Goal: Task Accomplishment & Management: Use online tool/utility

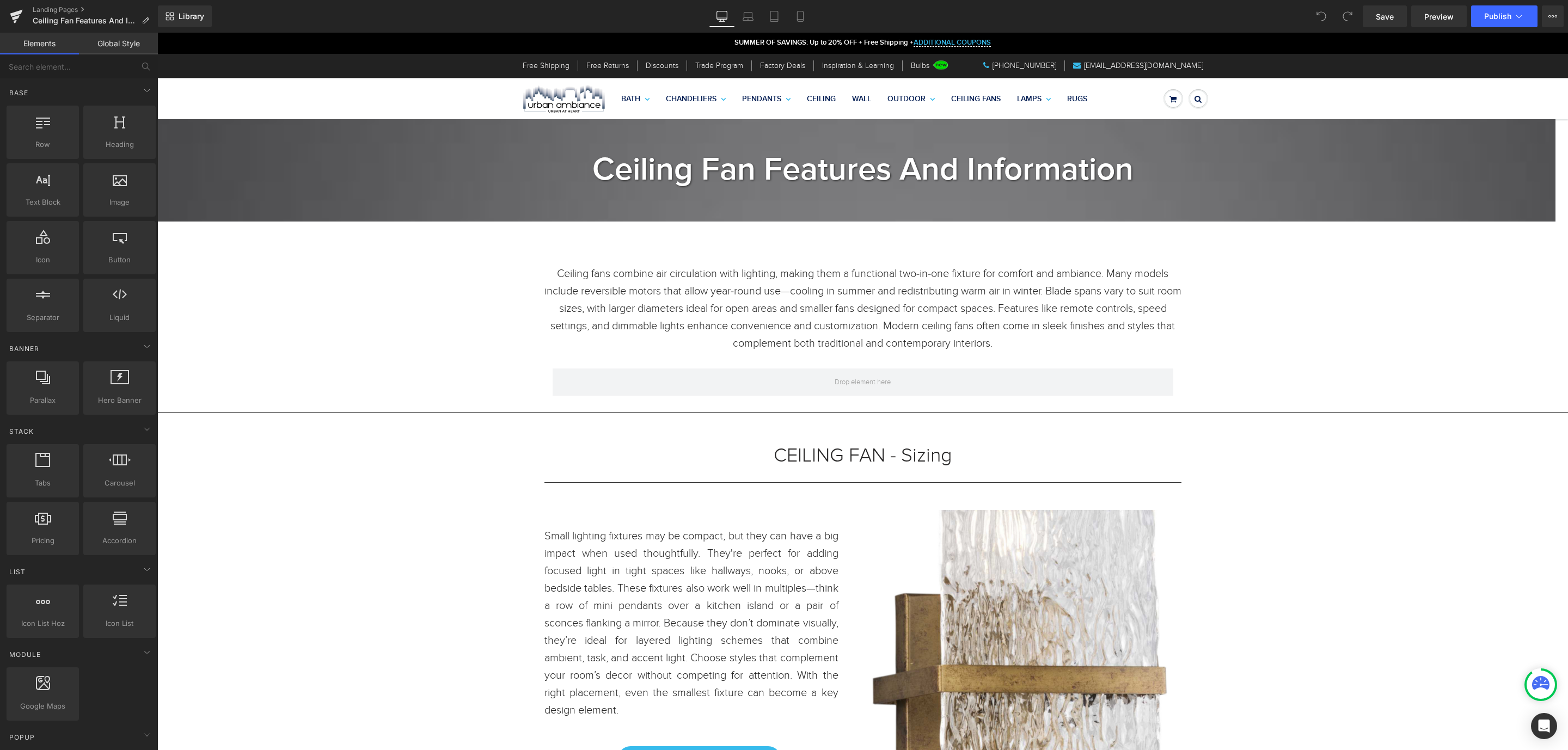
scroll to position [408, 0]
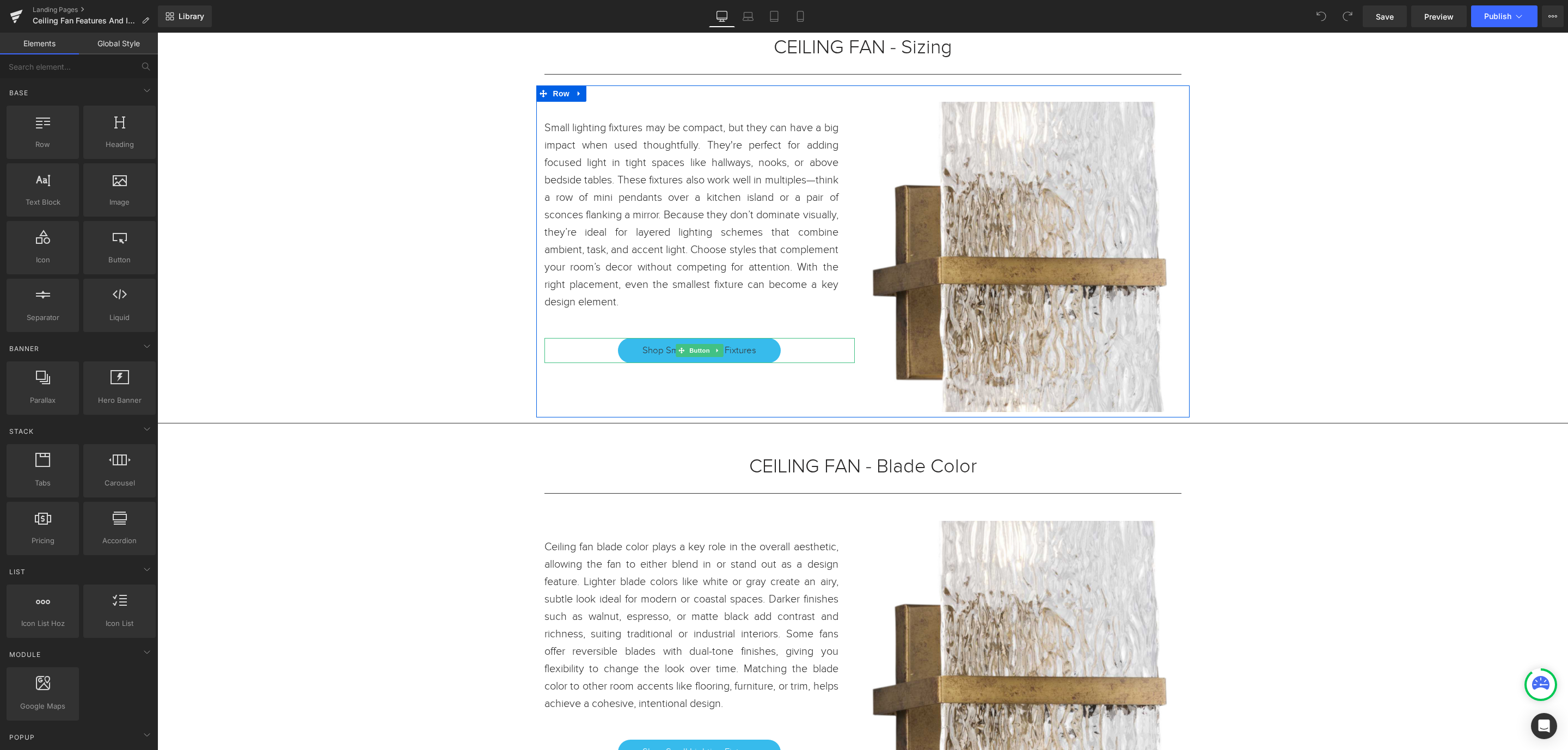
click at [740, 348] on span "Shop Small Lighting Fixtures" at bounding box center [699, 350] width 114 height 13
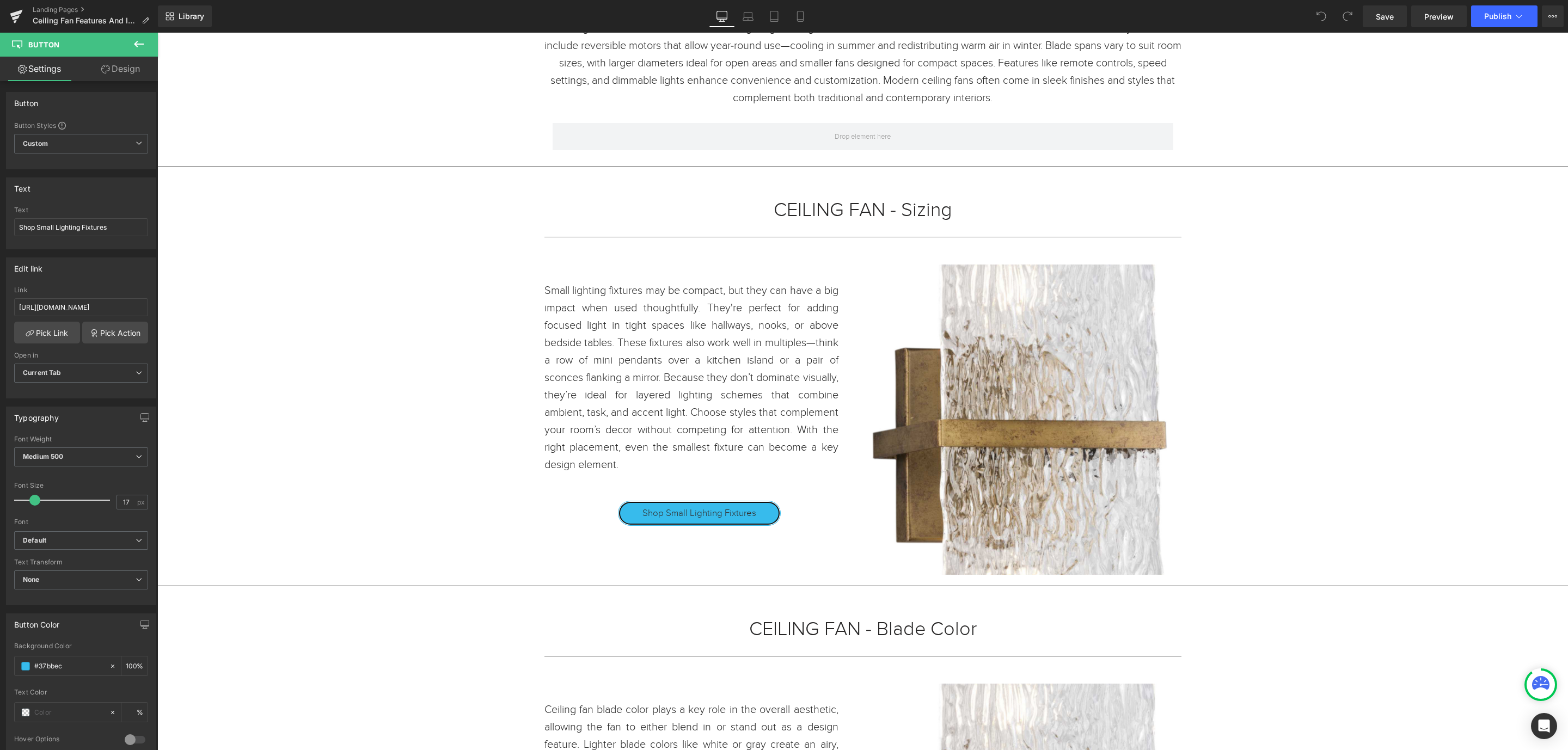
scroll to position [245, 0]
click at [944, 210] on h1 "CEILING FAN - Sizing" at bounding box center [863, 210] width 637 height 10
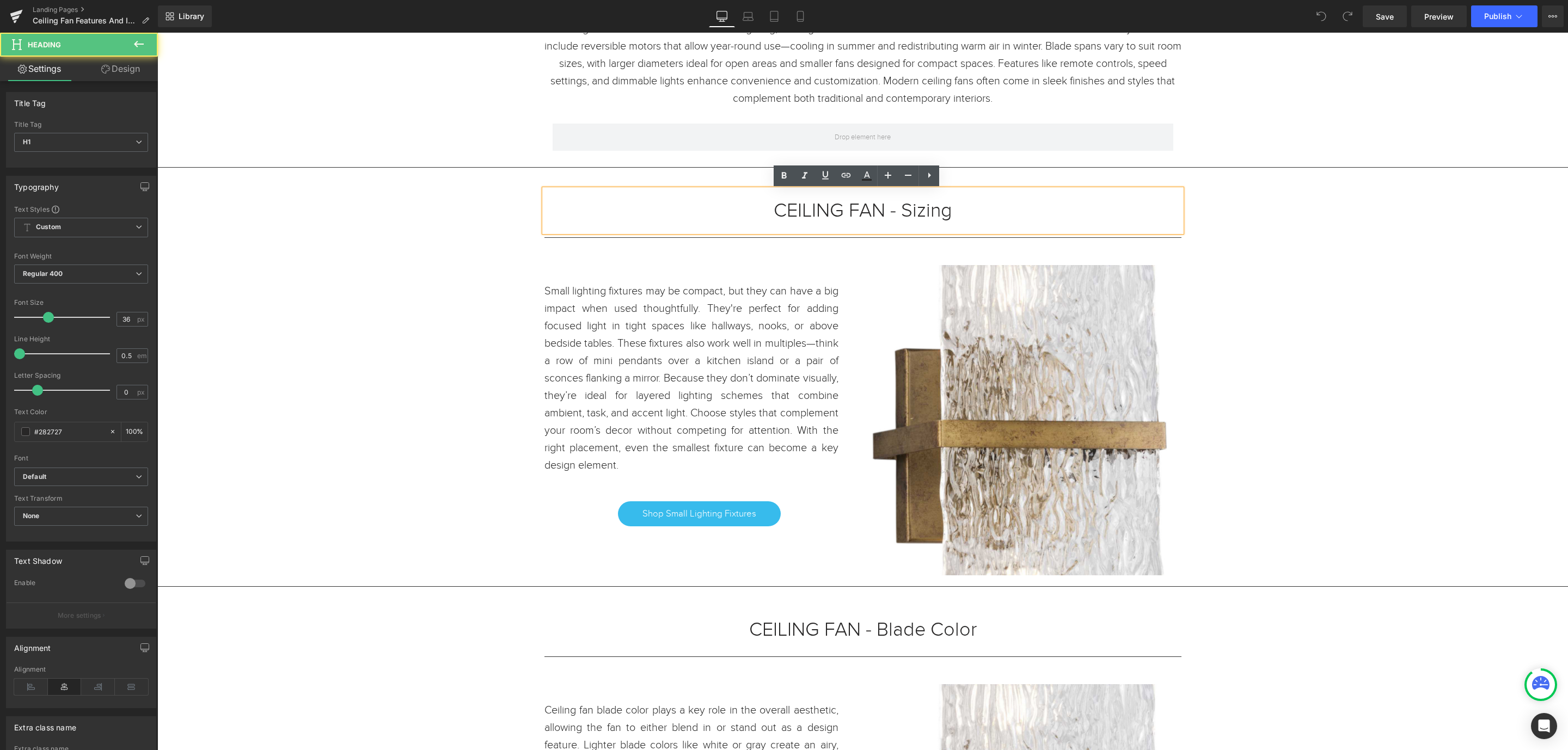
click at [958, 216] on h1 "CEILING FAN - Sizing" at bounding box center [863, 210] width 637 height 10
drag, startPoint x: 958, startPoint y: 216, endPoint x: 799, endPoint y: 220, distance: 159.1
click at [799, 216] on h1 "CEILING FAN - Sizing" at bounding box center [863, 210] width 637 height 10
copy h1 "CEILING FAN - Sizing"
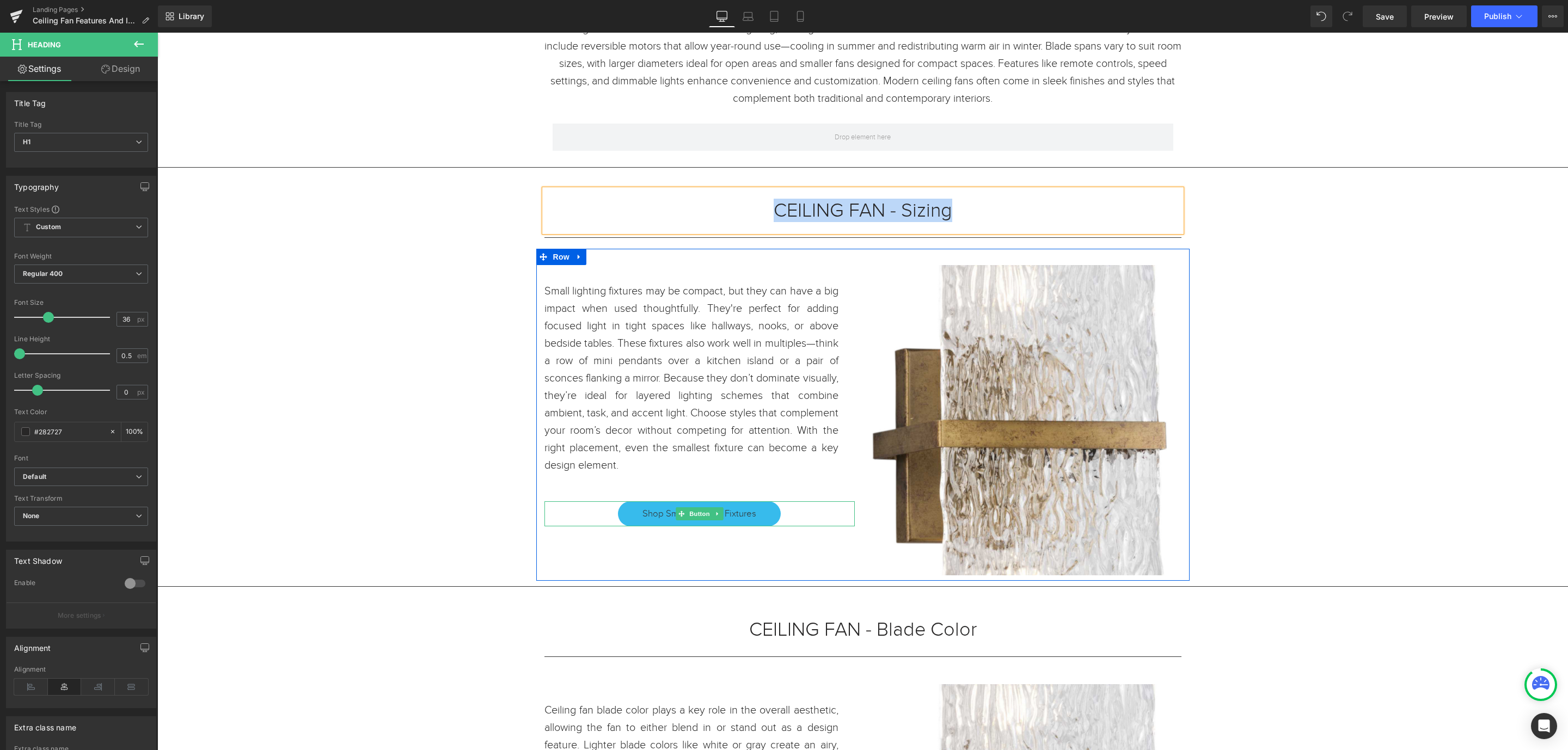
click at [752, 513] on link "Shop Small Lighting Fixtures" at bounding box center [699, 513] width 163 height 25
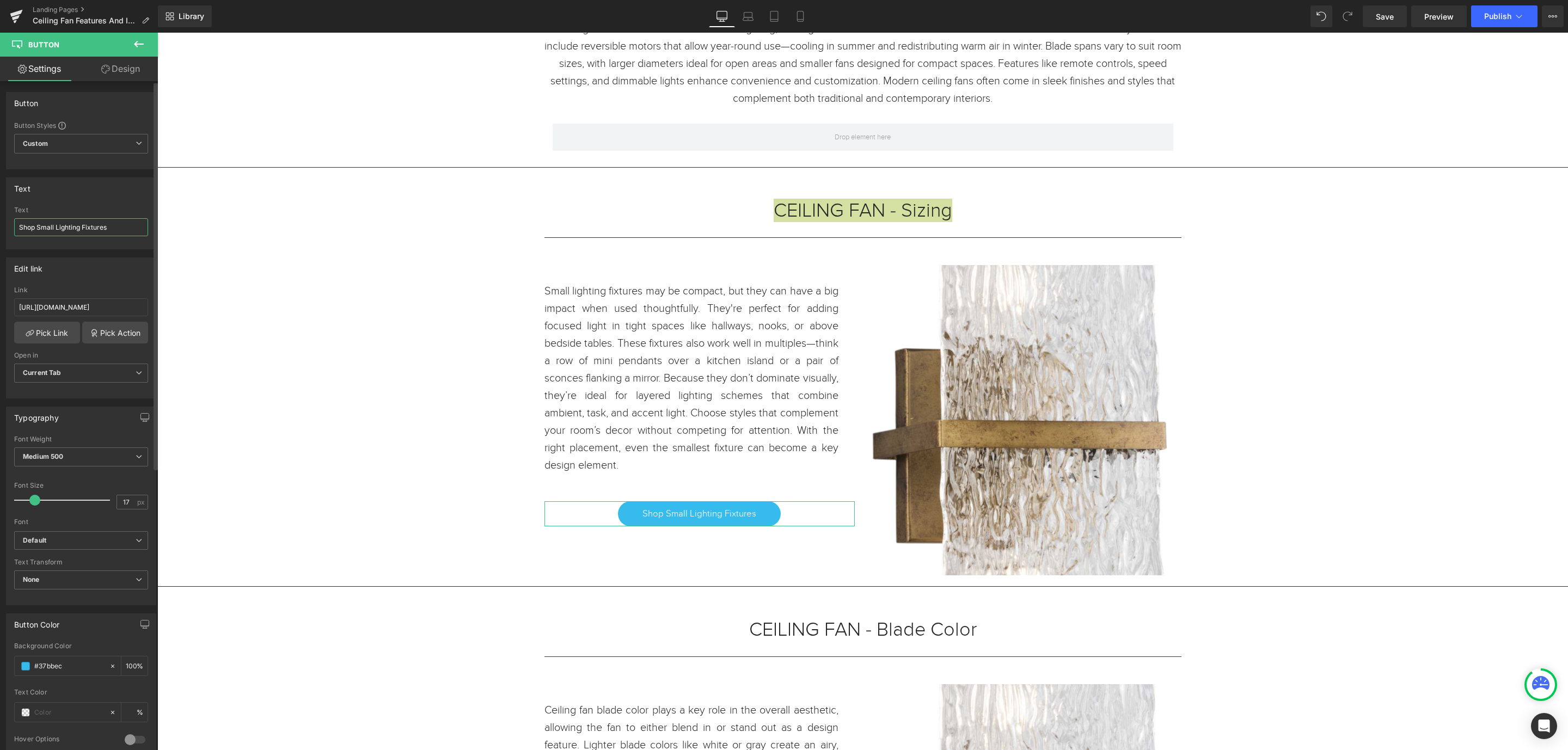
drag, startPoint x: 118, startPoint y: 226, endPoint x: 36, endPoint y: 225, distance: 82.0
click at [36, 225] on input "Shop Small Lighting Fixtures" at bounding box center [81, 227] width 134 height 18
paste input "CEILING FAN - Sizing"
type input "Shop CEILING FAN - Sizing"
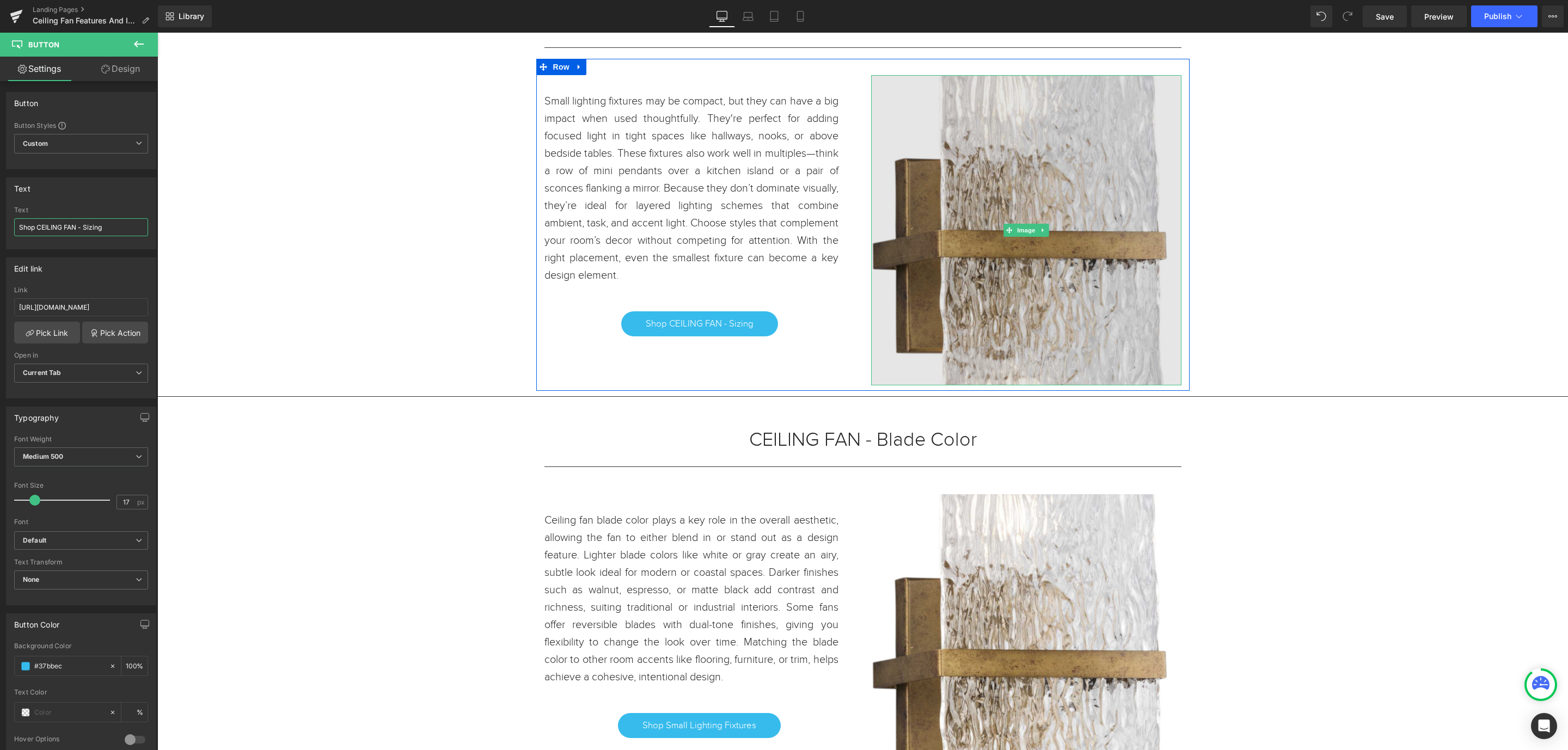
scroll to position [571, 0]
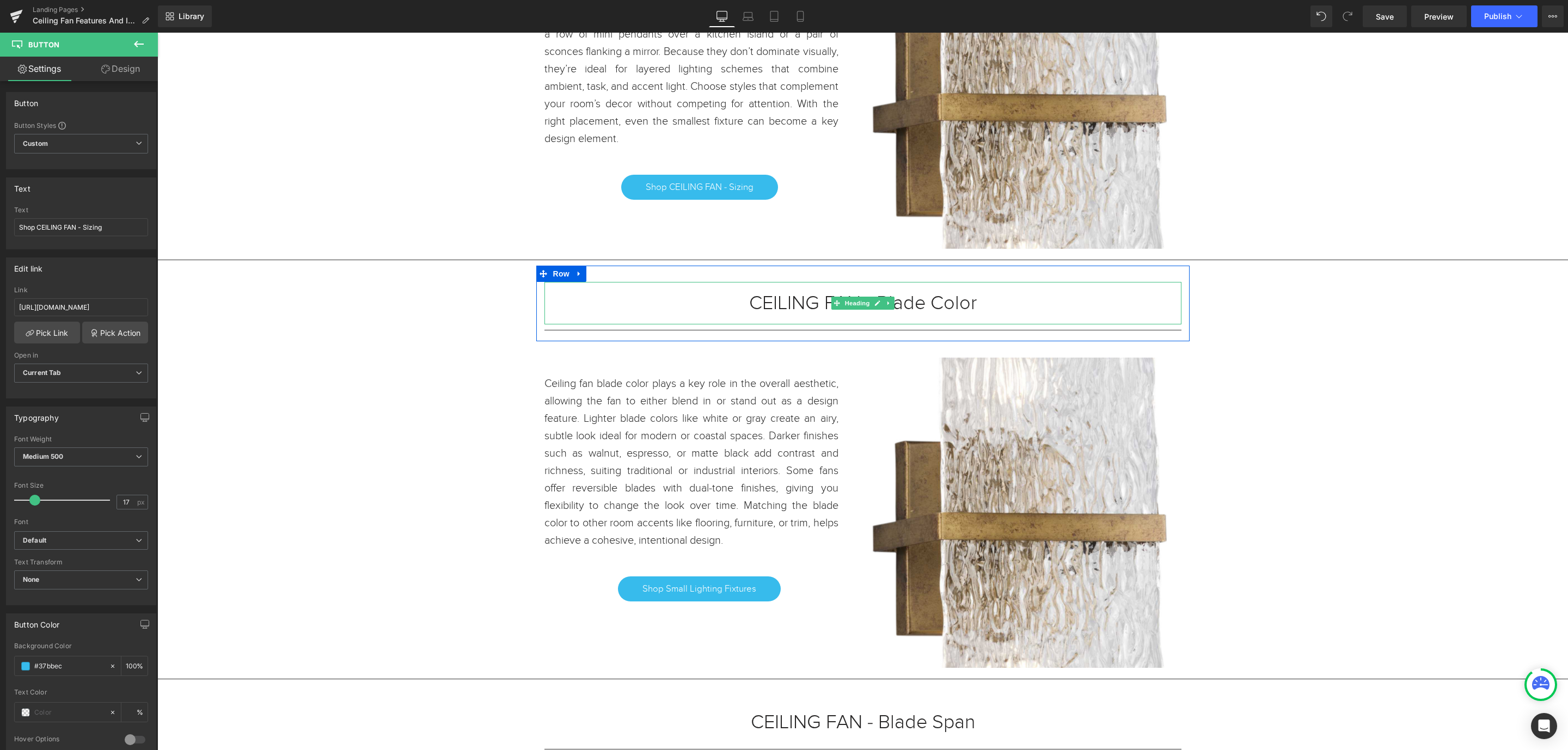
click at [984, 306] on h1 "CEILING FAN - Blade Color" at bounding box center [863, 303] width 637 height 10
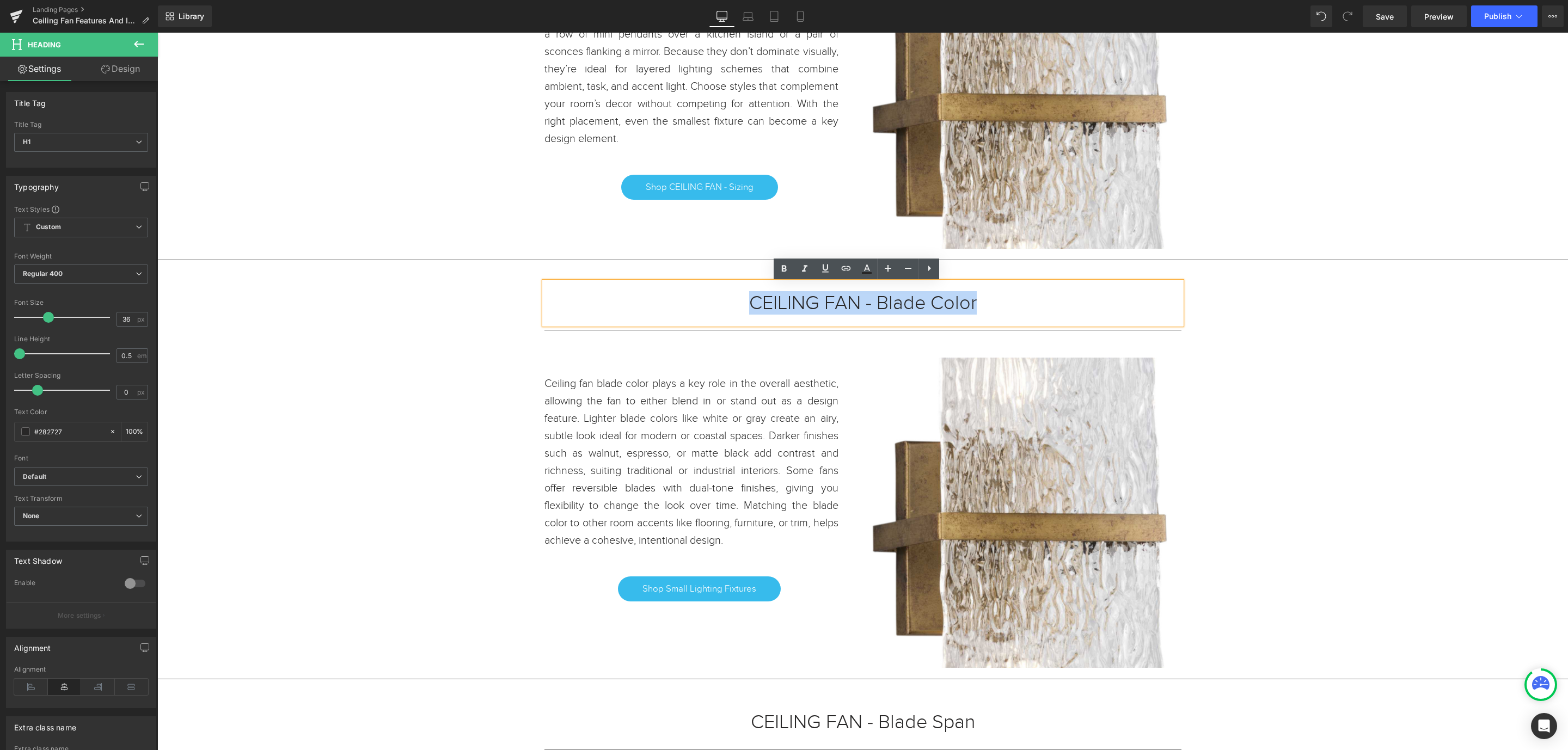
drag, startPoint x: 970, startPoint y: 307, endPoint x: 746, endPoint y: 304, distance: 224.0
click at [746, 304] on h1 "CEILING FAN - Blade Color" at bounding box center [863, 303] width 637 height 10
copy h1 "CEILING FAN - Blade Color"
click at [757, 599] on link "Shop Small Lighting Fixtures" at bounding box center [699, 589] width 163 height 25
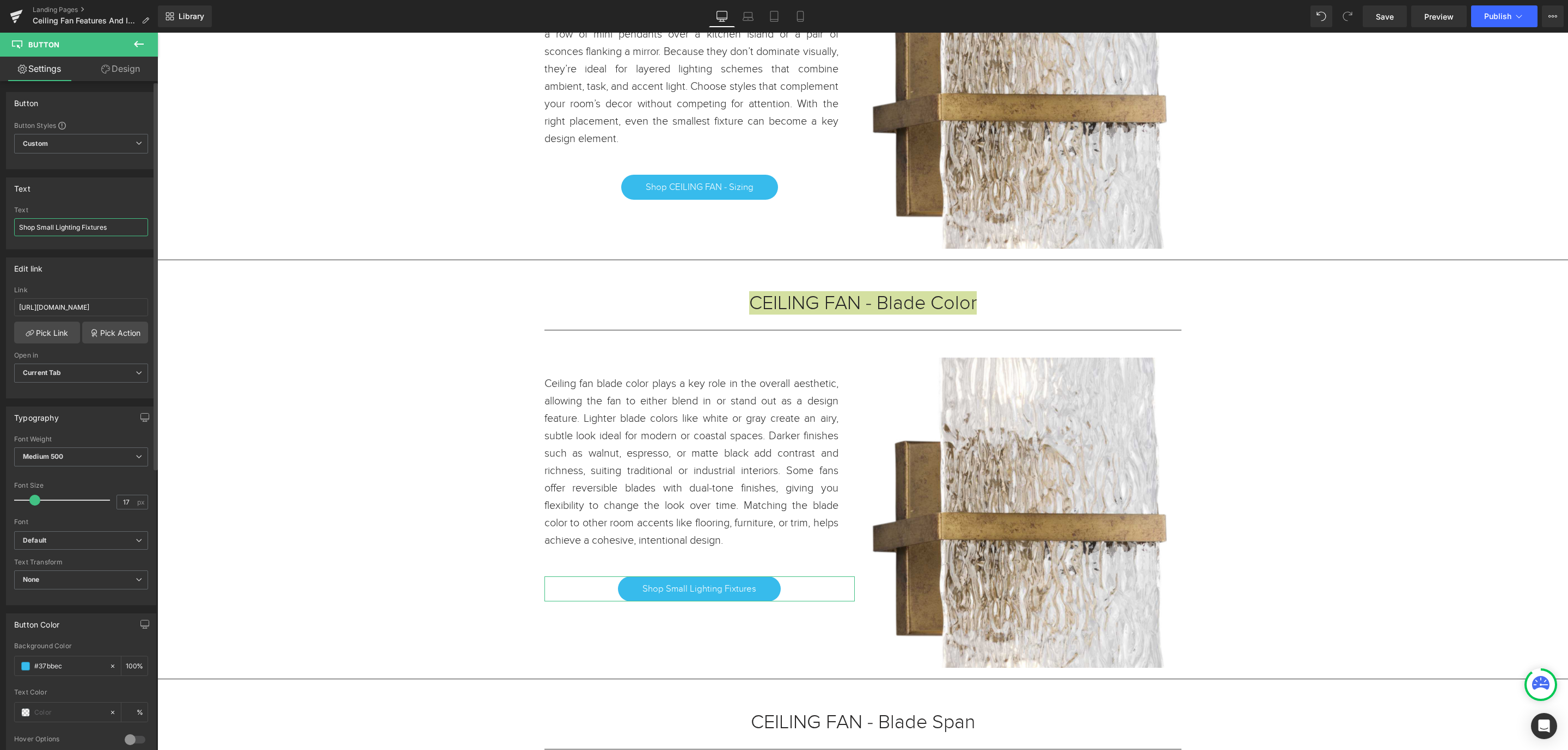
drag, startPoint x: 131, startPoint y: 231, endPoint x: 36, endPoint y: 225, distance: 95.2
click at [36, 225] on input "Shop Small Lighting Fixtures" at bounding box center [81, 227] width 134 height 18
click at [35, 228] on input "ShopCEILING FAN - Blade Color" at bounding box center [81, 227] width 134 height 18
type input "Shop CEILING FAN - Blade Color"
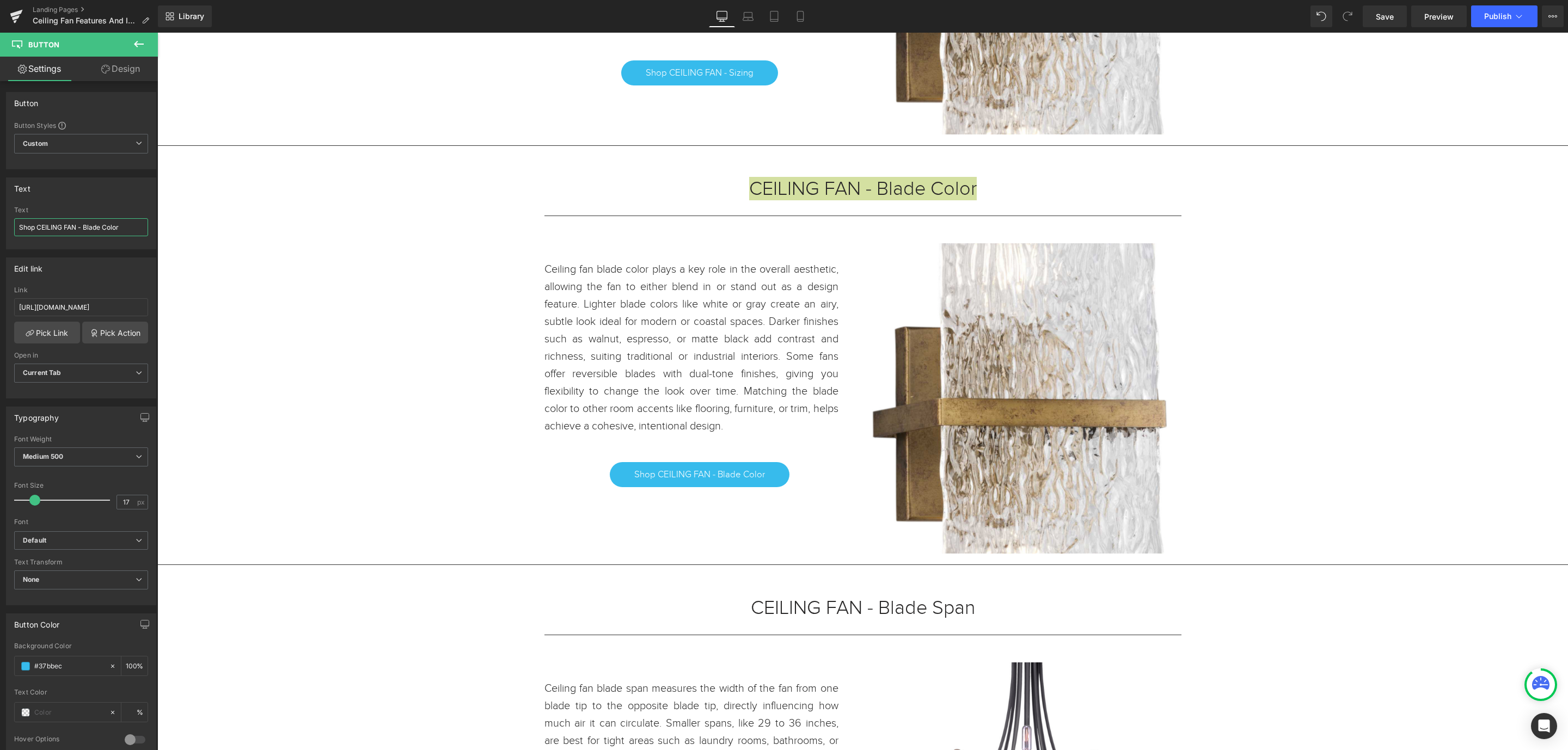
scroll to position [980, 0]
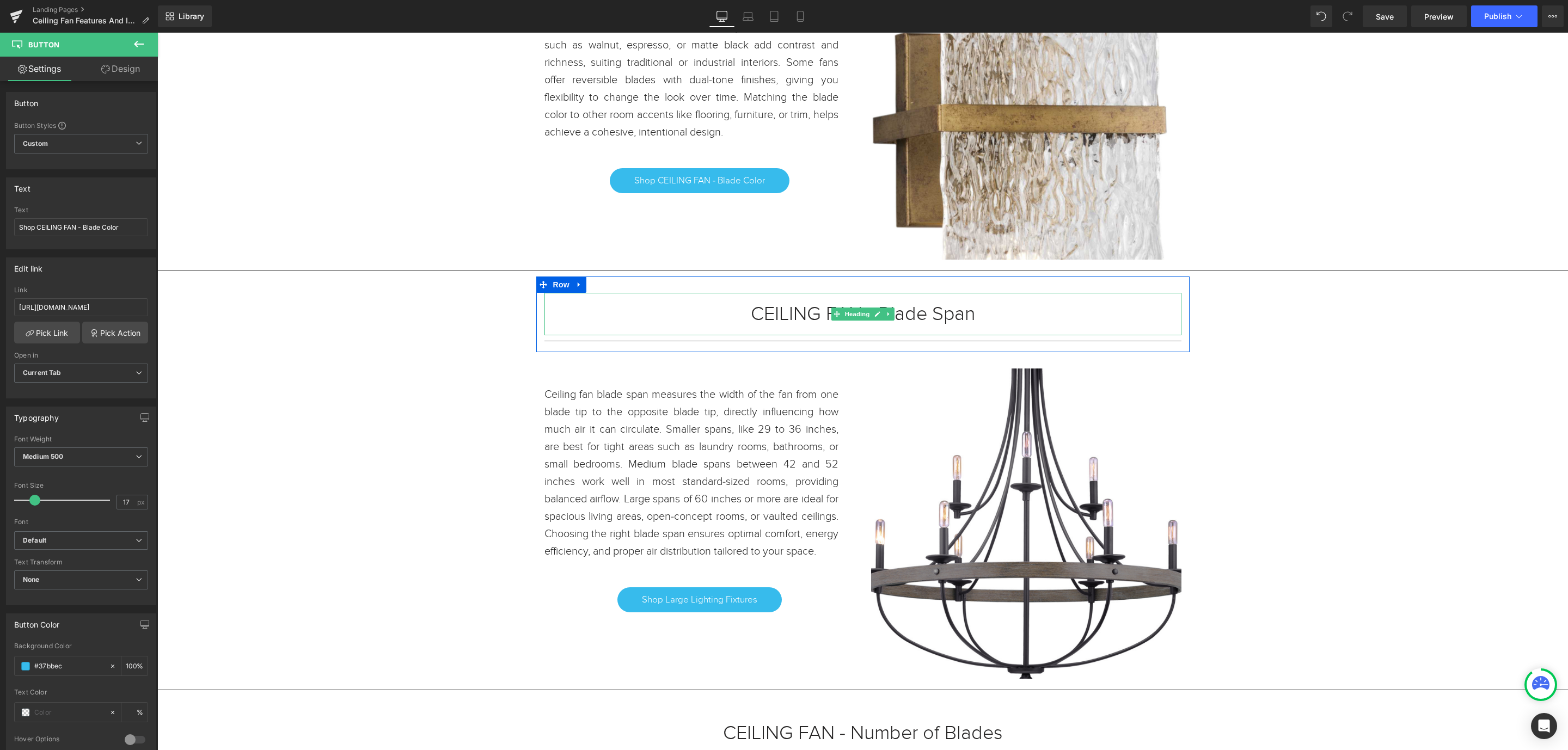
click at [978, 314] on h1 "CEILING FAN - Blade Span" at bounding box center [863, 314] width 637 height 10
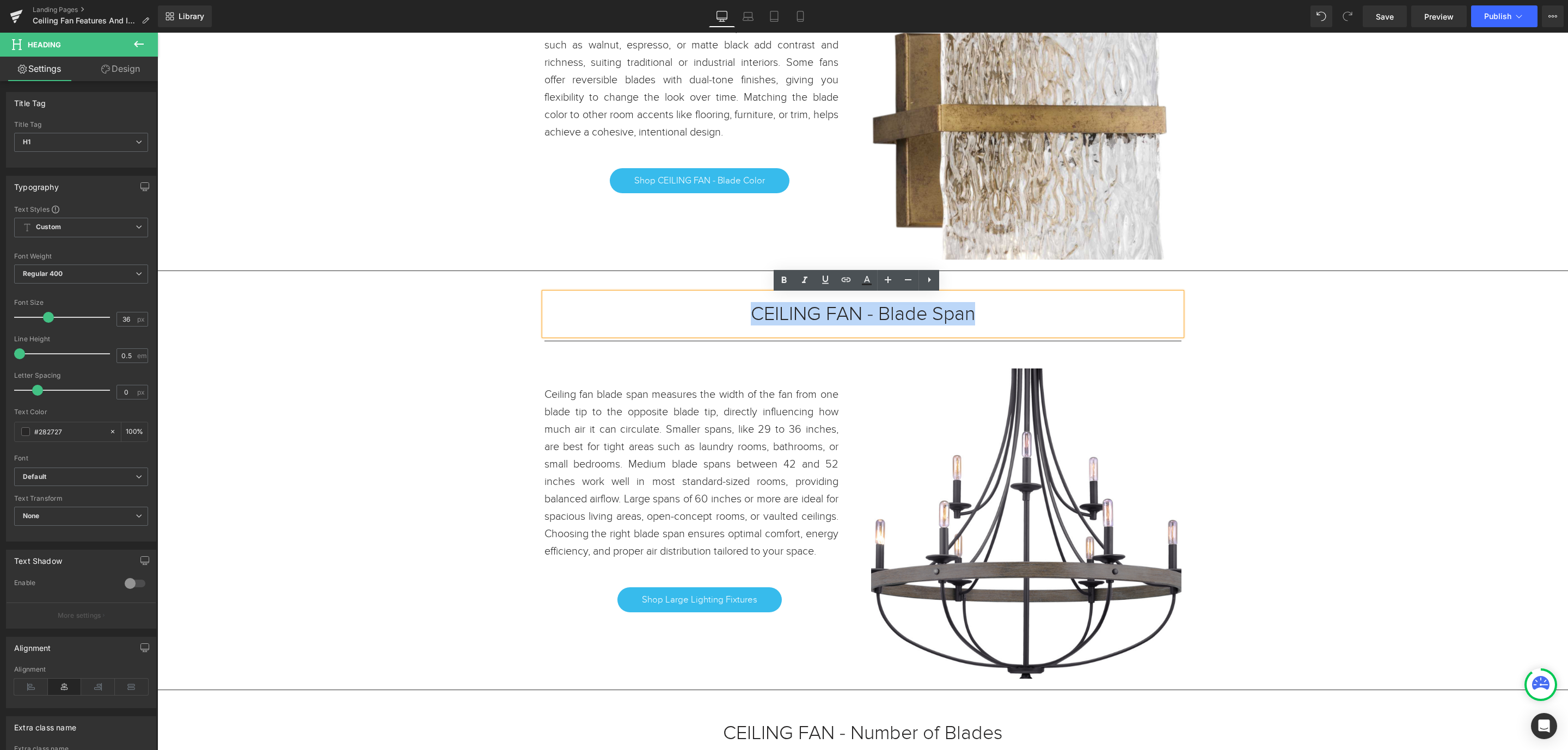
drag, startPoint x: 968, startPoint y: 319, endPoint x: 742, endPoint y: 317, distance: 226.0
click at [742, 317] on h1 "CEILING FAN - Blade Span" at bounding box center [863, 314] width 637 height 10
copy h1 "CEILING FAN - Blade Span"
click at [744, 606] on span "Shop Large Lighting Fixtures" at bounding box center [700, 599] width 116 height 13
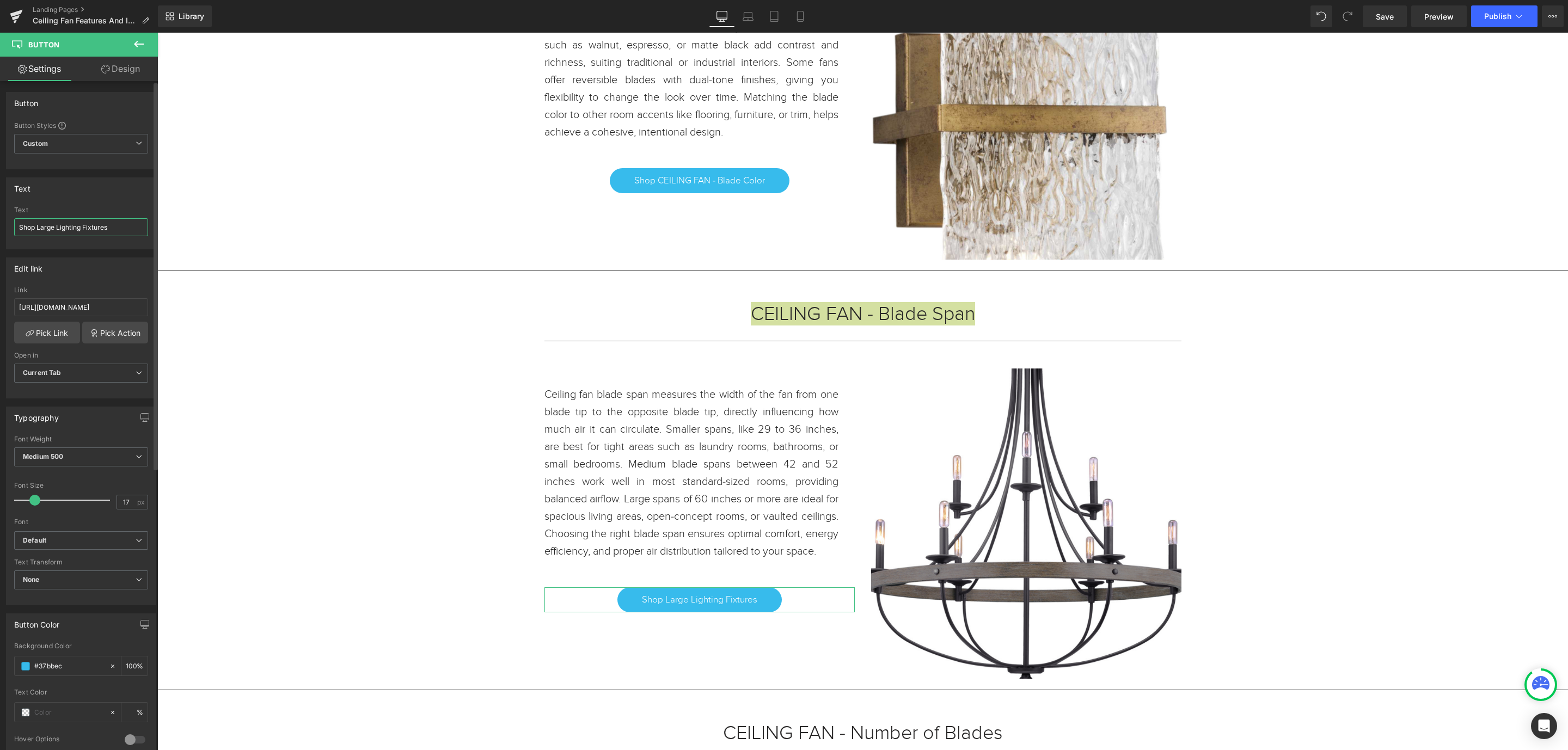
drag, startPoint x: 115, startPoint y: 226, endPoint x: 36, endPoint y: 226, distance: 79.0
click at [36, 226] on input "Shop Large Lighting Fixtures" at bounding box center [81, 227] width 134 height 18
paste input "CEILING FAN - Blade Span"
click at [34, 228] on input "ShopCEILING FAN - Blade Span" at bounding box center [81, 227] width 134 height 18
type input "Shop CEILING FAN - Blade Span"
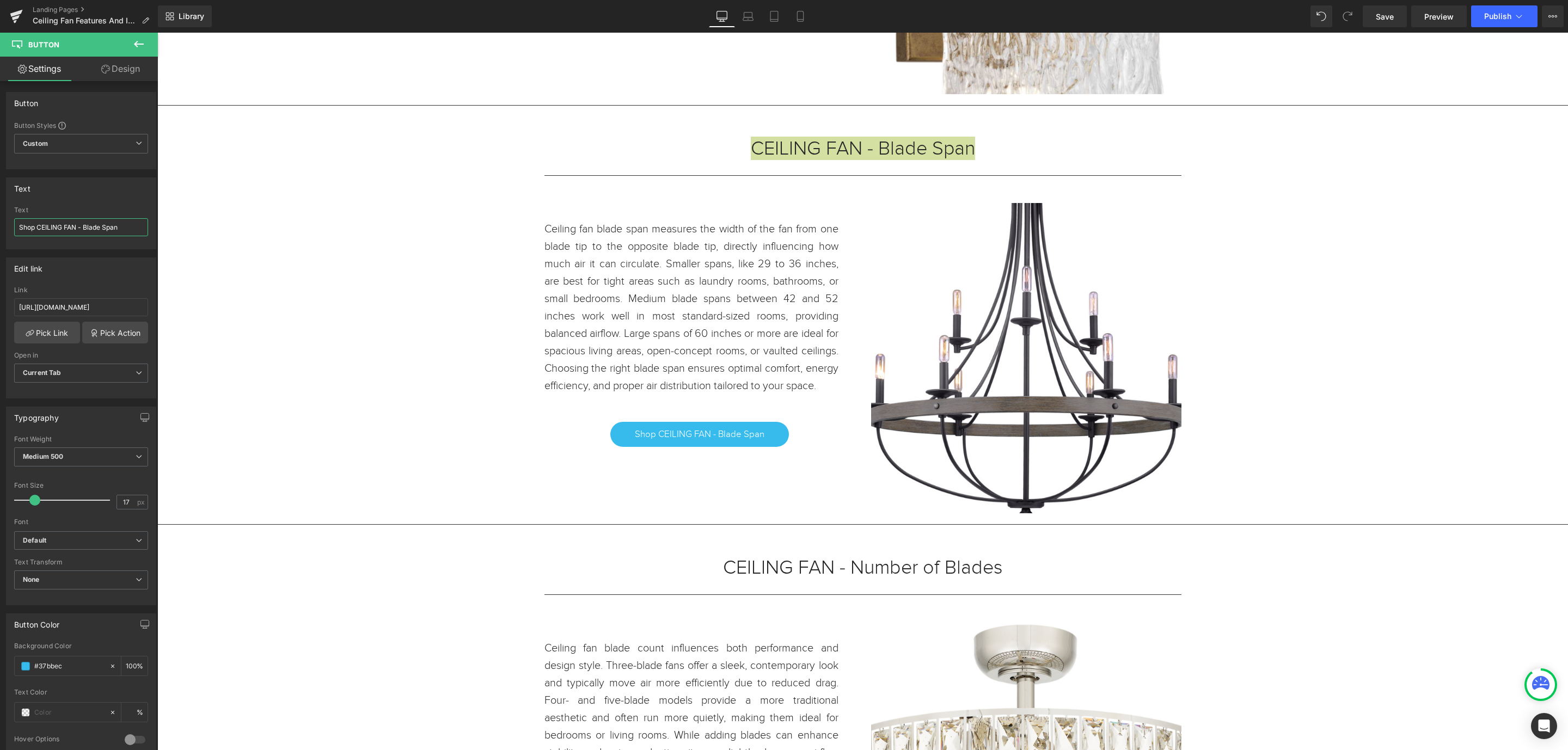
scroll to position [1388, 0]
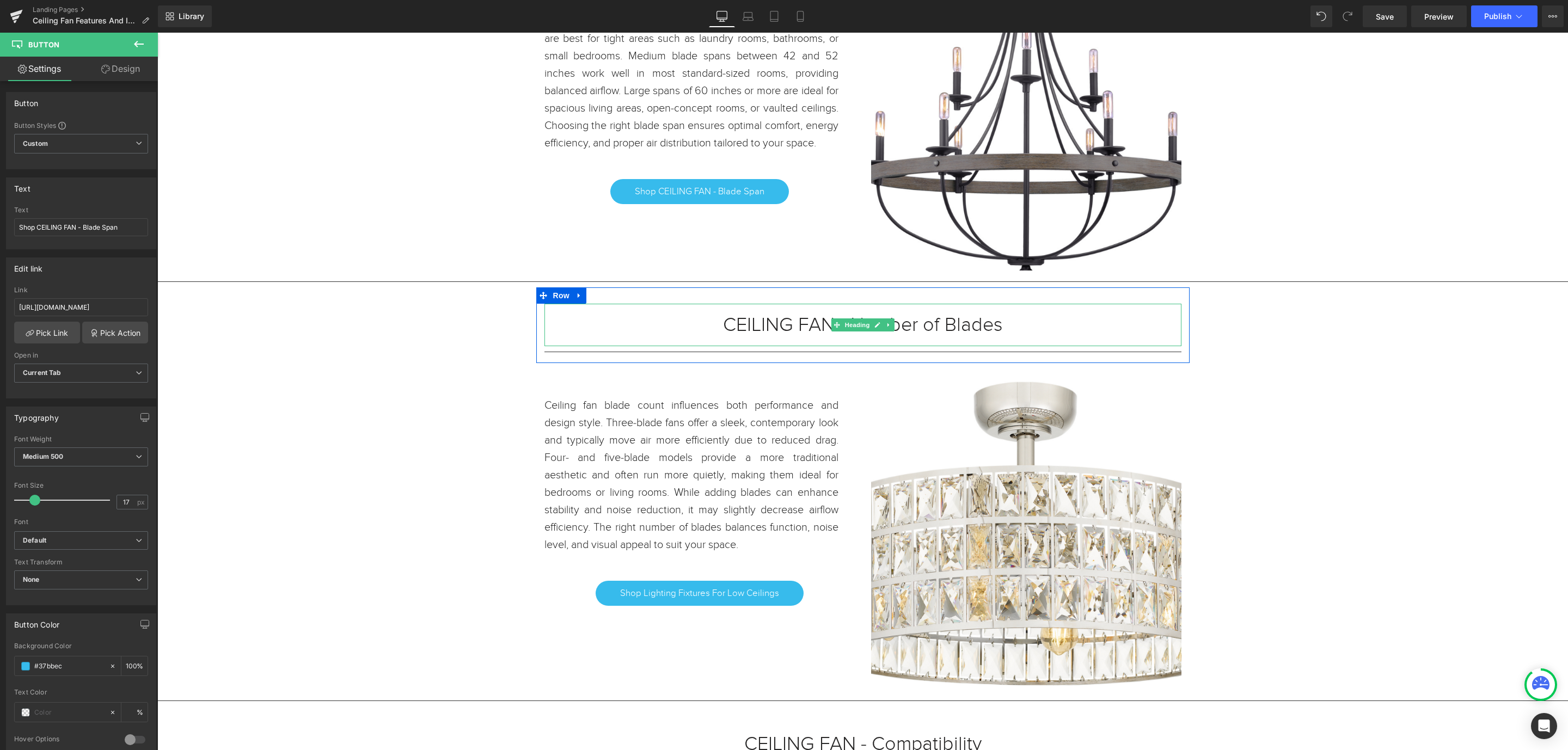
click at [997, 323] on h1 "CEILING FAN - Number of Blades" at bounding box center [863, 325] width 637 height 10
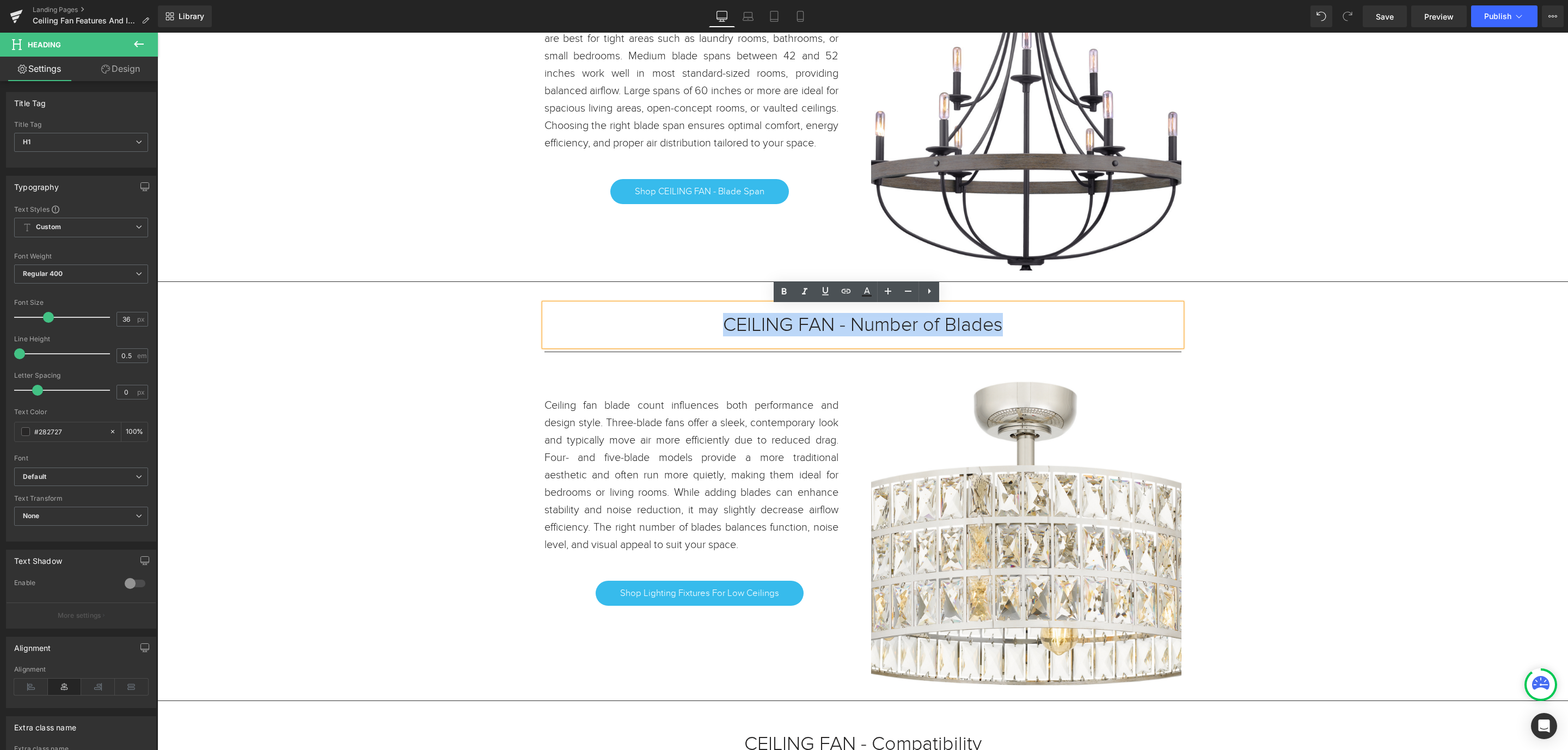
drag, startPoint x: 997, startPoint y: 322, endPoint x: 713, endPoint y: 329, distance: 284.1
click at [713, 329] on h1 "CEILING FAN - Number of Blades" at bounding box center [863, 325] width 637 height 10
copy h1 "CEILING FAN - Number of Blades"
click at [777, 603] on link "Shop Lighting Fixtures For Low Ceilings" at bounding box center [699, 593] width 208 height 25
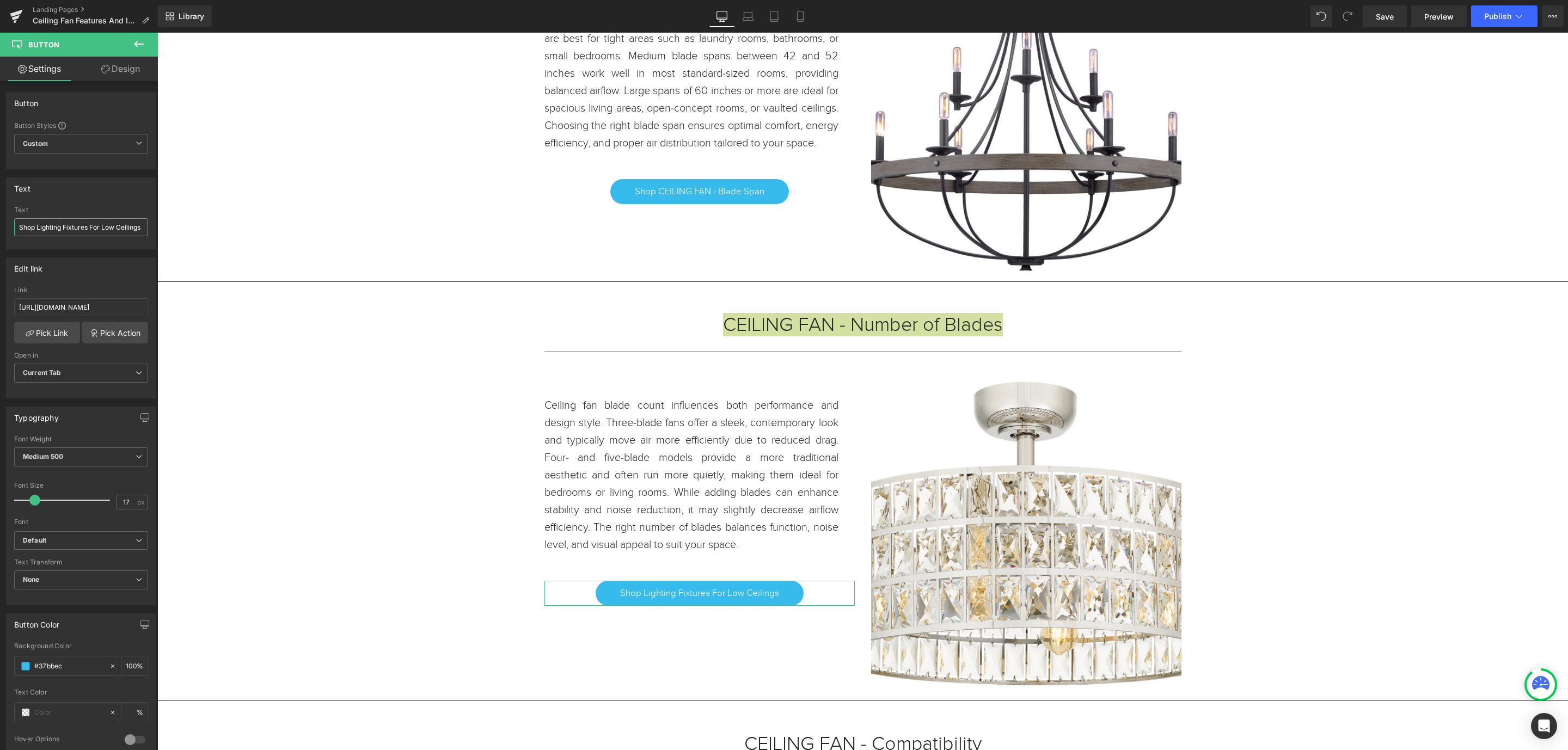
scroll to position [0, 2]
drag, startPoint x: 192, startPoint y: 261, endPoint x: 279, endPoint y: 214, distance: 98.9
paste input "CEILING FAN - Number of Blades"
click at [32, 224] on input "ShopCEILING FAN - Number of Blades" at bounding box center [81, 227] width 134 height 18
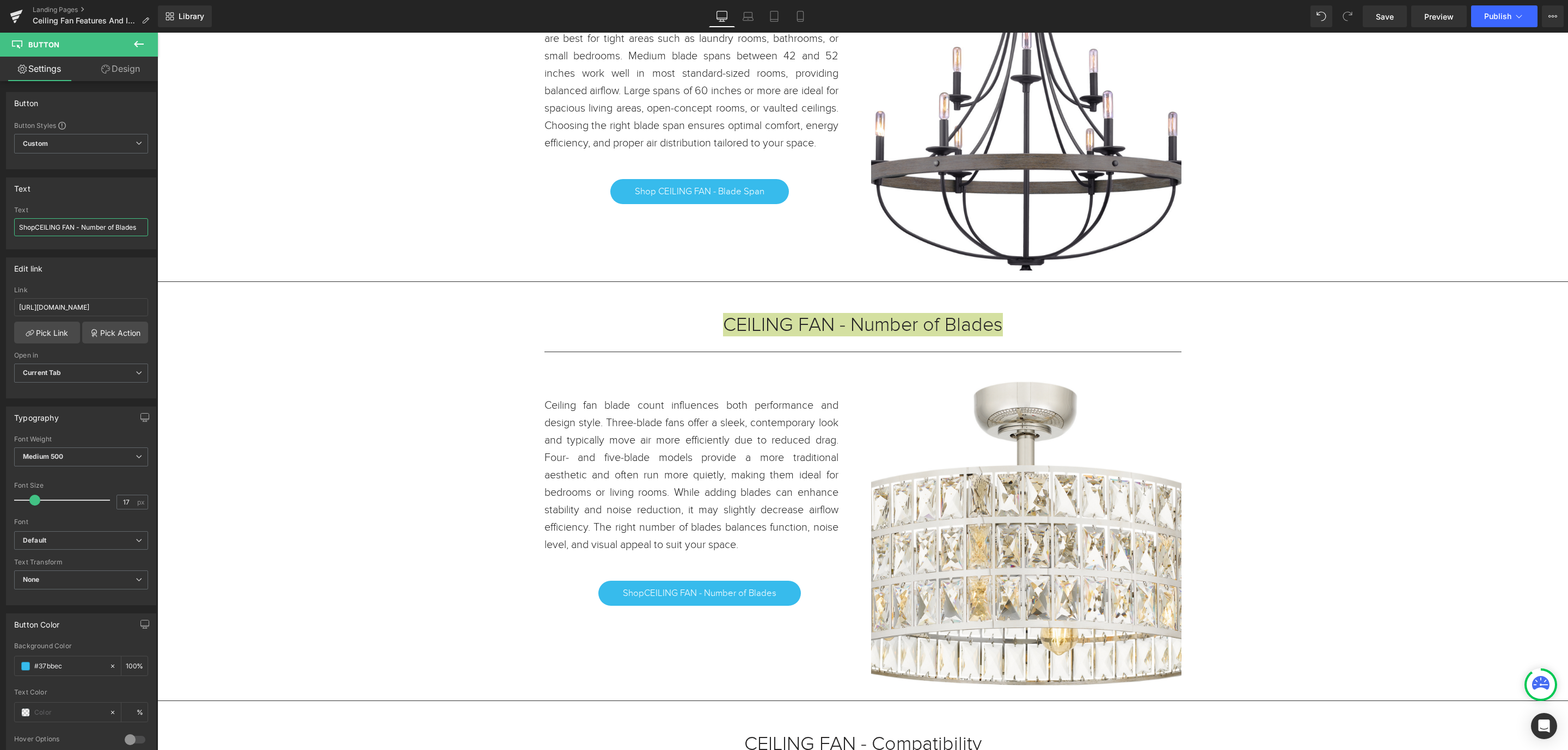
type input "Shop CEILING FAN - Number of Blades"
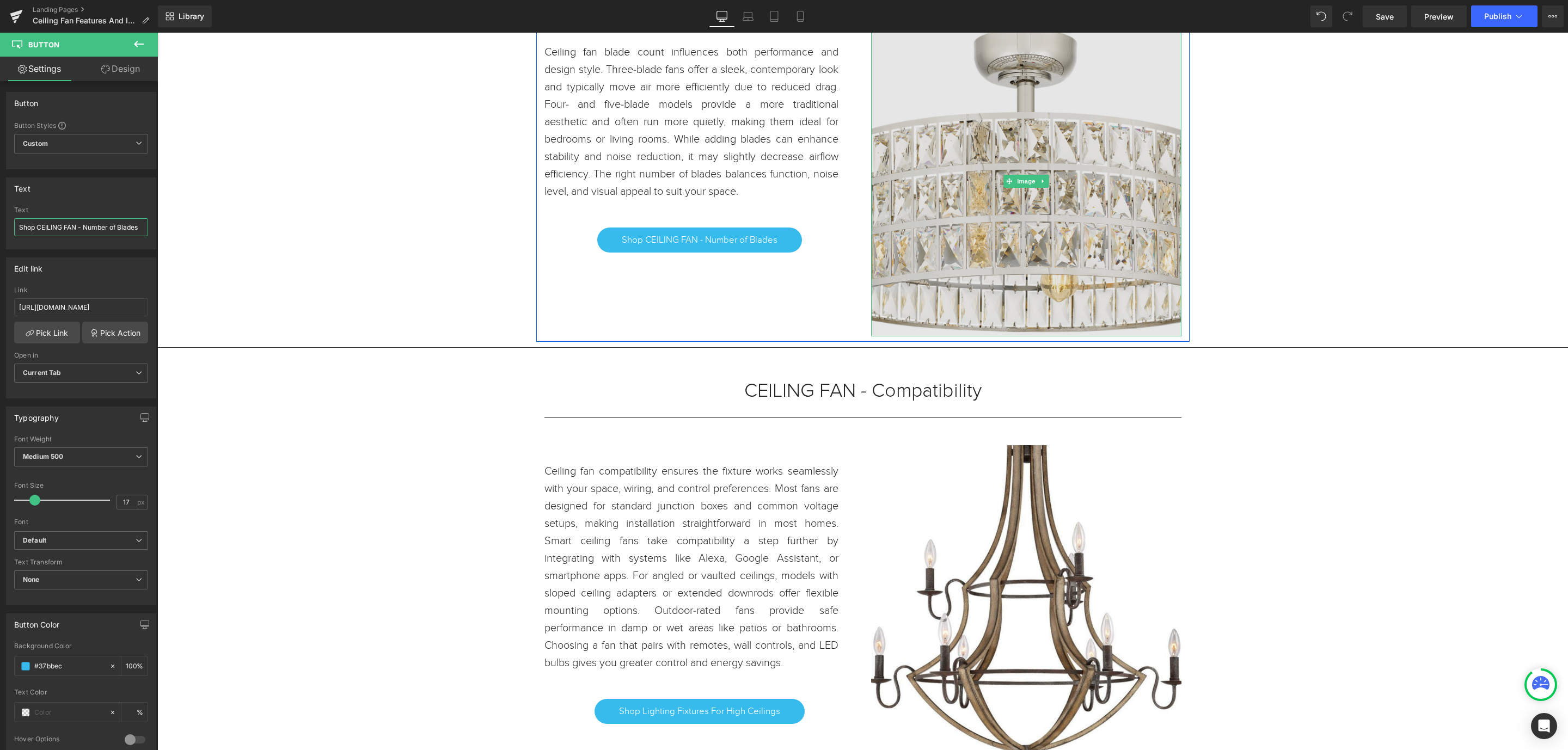
scroll to position [1796, 0]
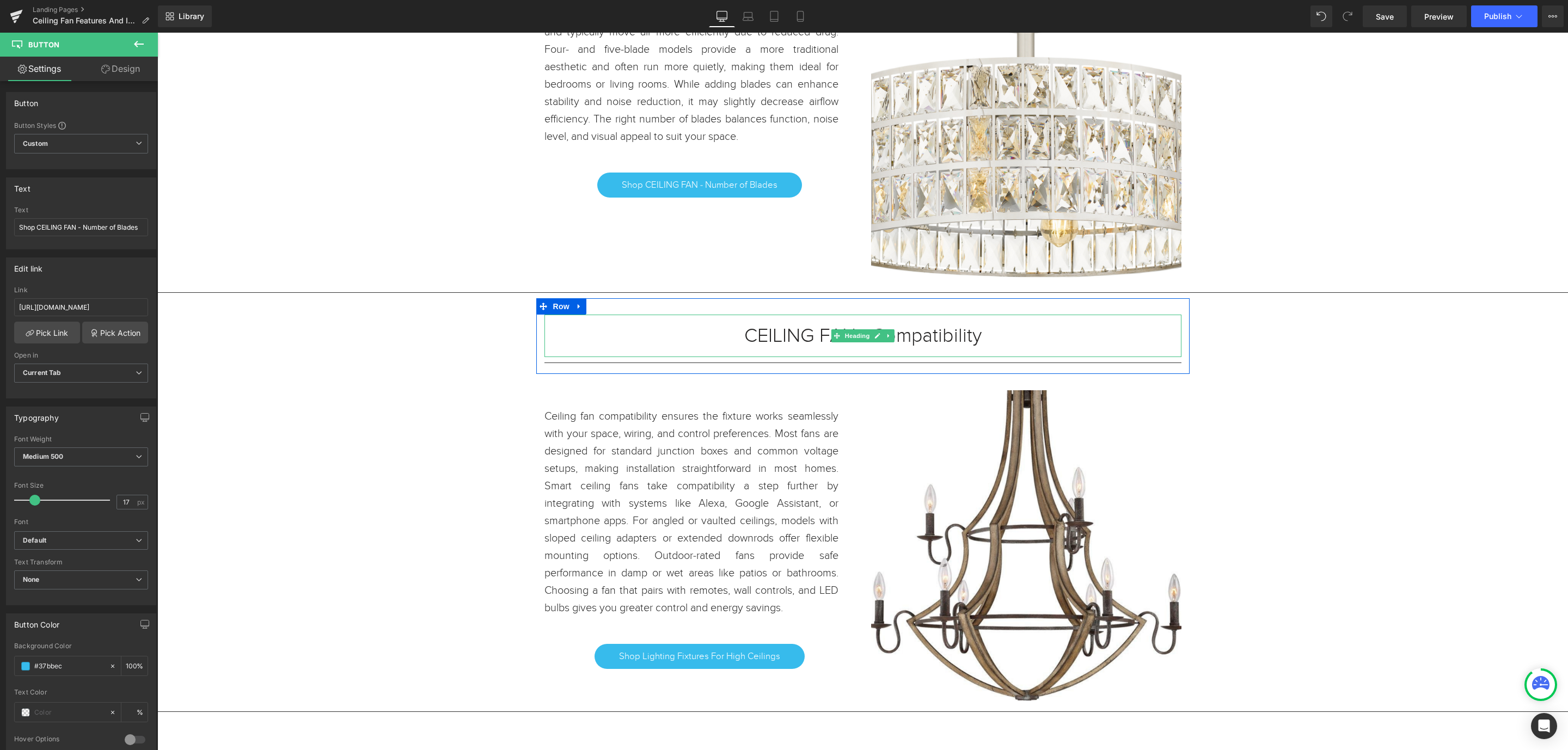
click at [987, 346] on div "CEILING FAN - Compatibility" at bounding box center [863, 335] width 637 height 42
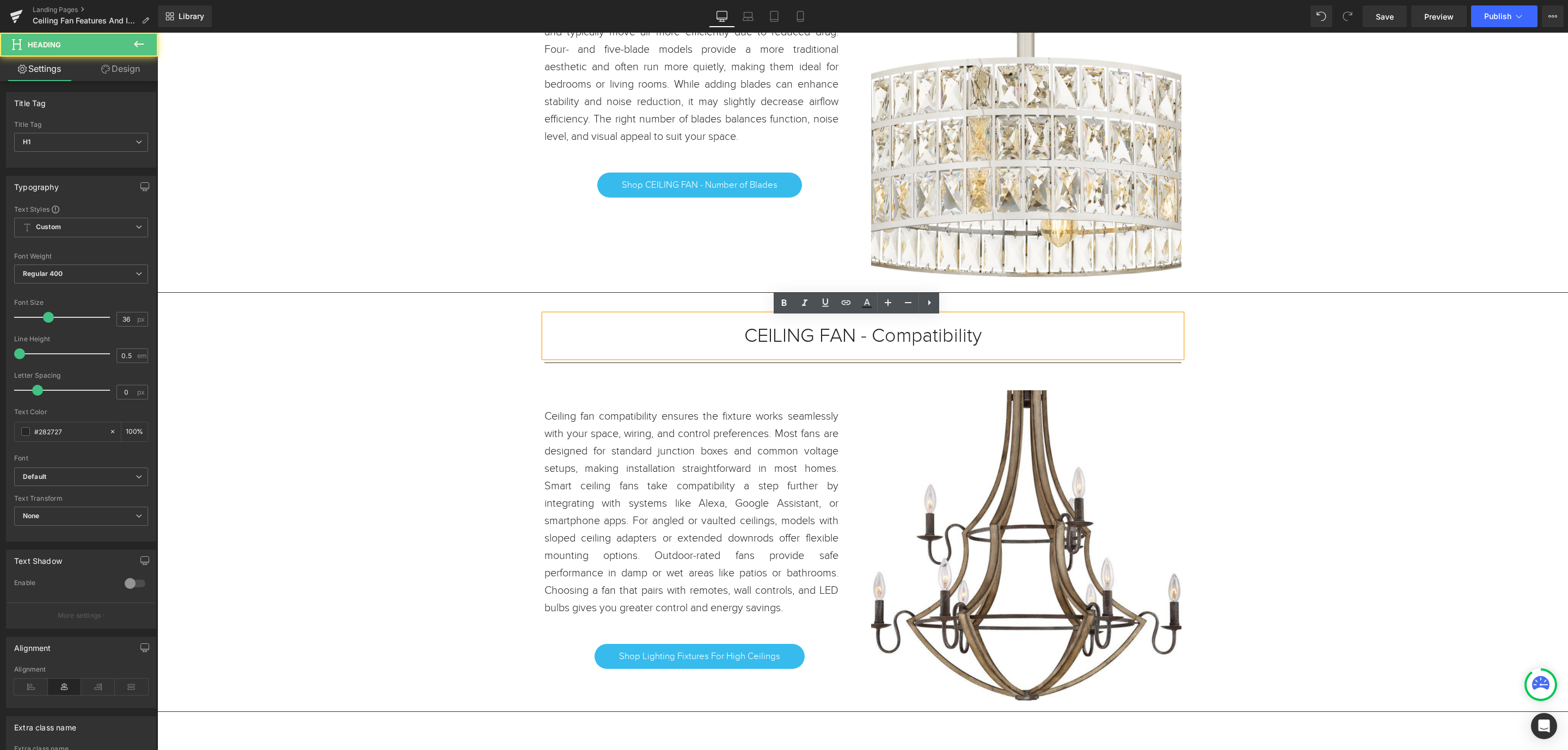
click at [972, 335] on h1 "CEILING FAN - Compatibility" at bounding box center [863, 335] width 637 height 10
drag, startPoint x: 986, startPoint y: 339, endPoint x: 739, endPoint y: 345, distance: 247.1
click at [739, 341] on h1 "CEILING FAN - Compatibility" at bounding box center [863, 335] width 637 height 10
copy h1 "CEILING FAN - Compatibility"
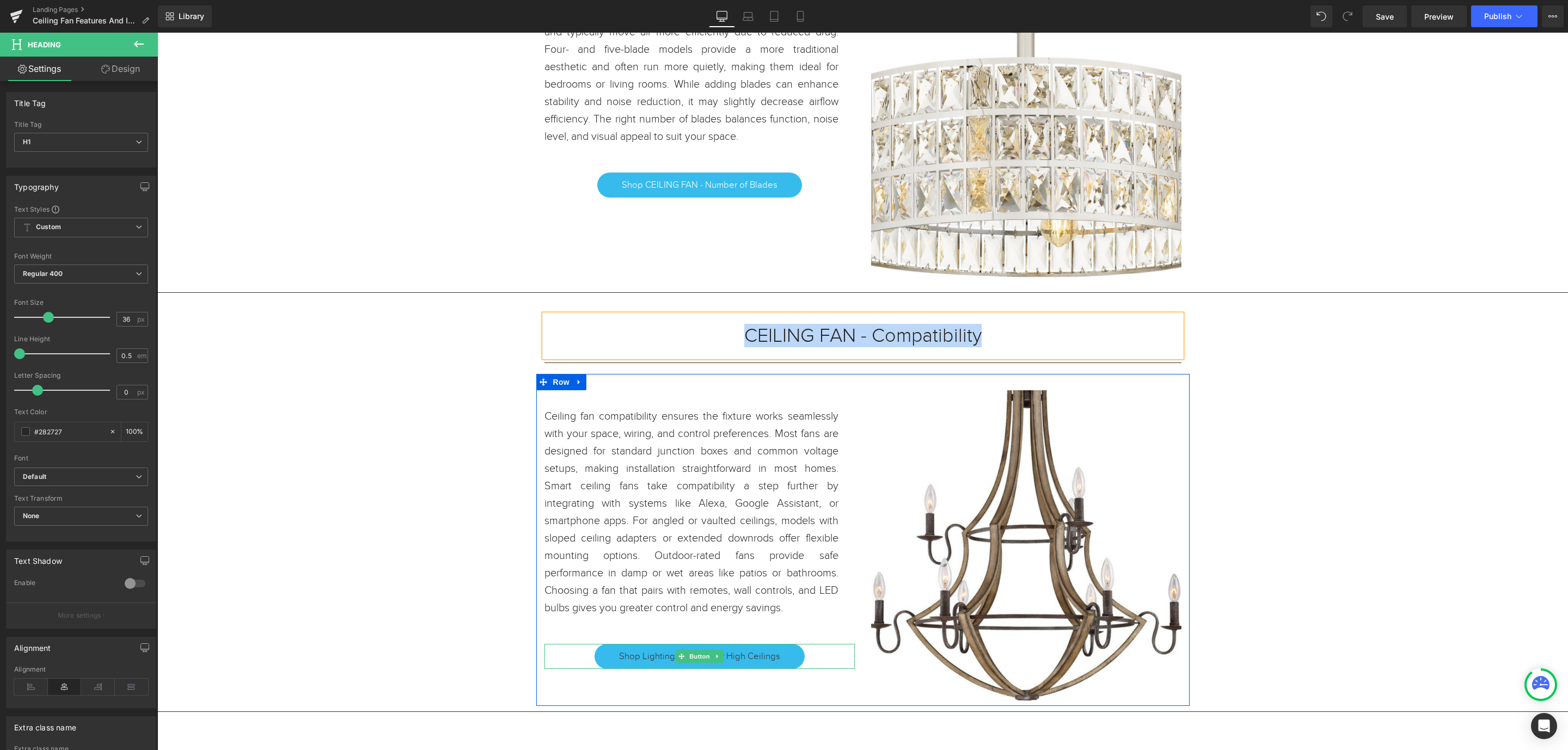
click at [769, 660] on span "Shop Lighting Fixtures For High Ceilings" at bounding box center [700, 656] width 161 height 13
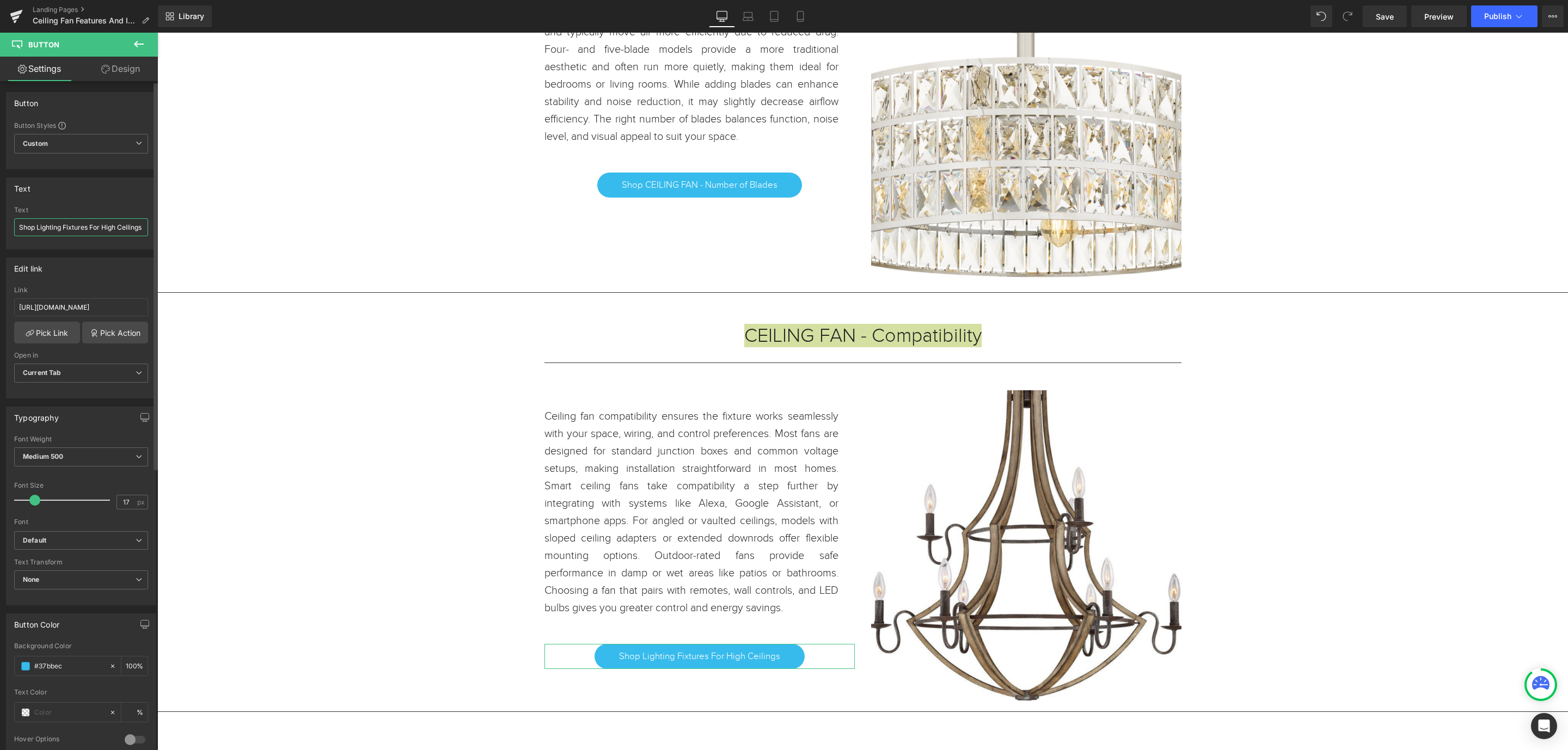
click at [51, 232] on input "Shop Lighting Fixtures For High Ceilings" at bounding box center [81, 227] width 134 height 18
drag, startPoint x: 192, startPoint y: 265, endPoint x: 325, endPoint y: 206, distance: 145.5
type input "Shop CEILING FAN - Compatibility"
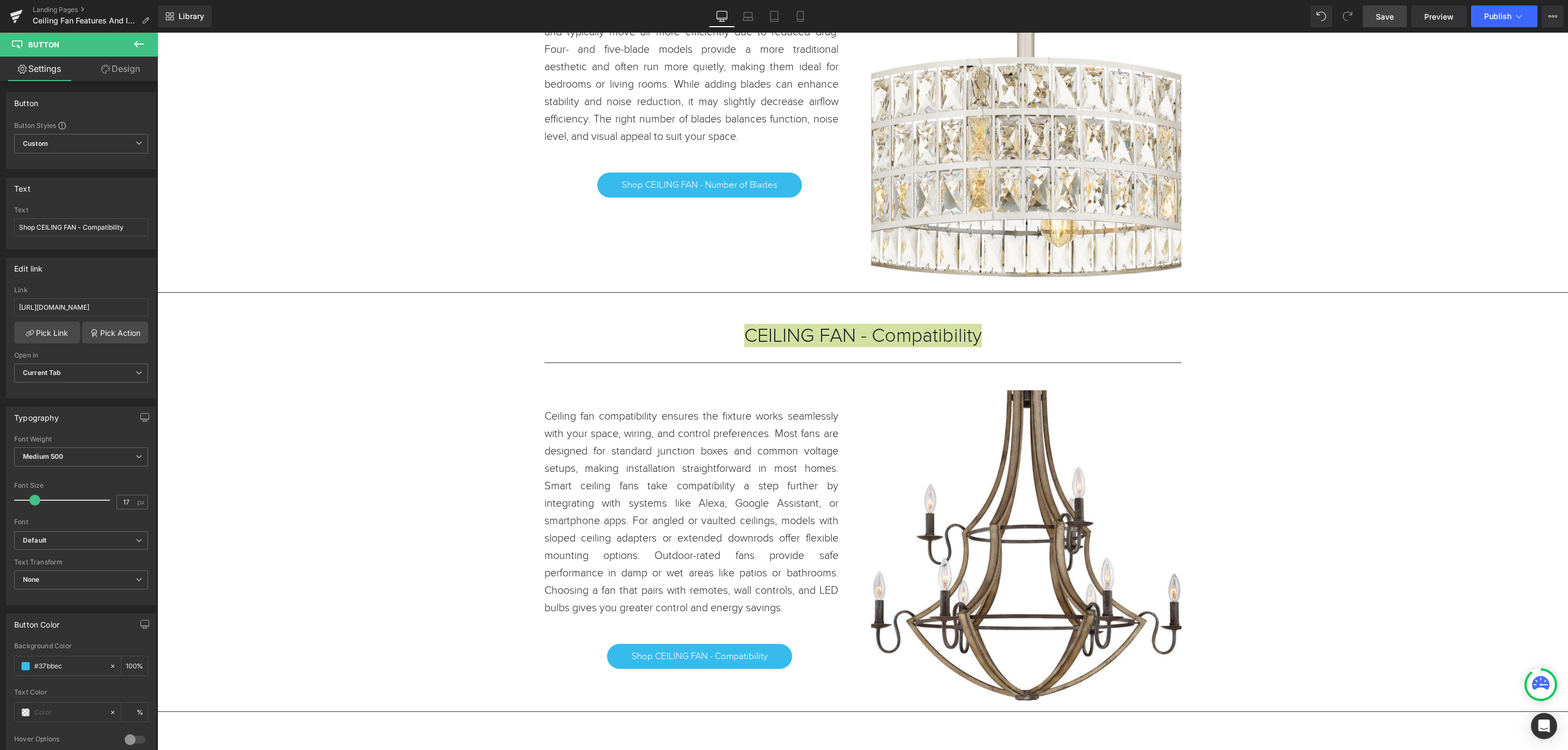
click at [1381, 15] on span "Save" at bounding box center [1385, 16] width 18 height 11
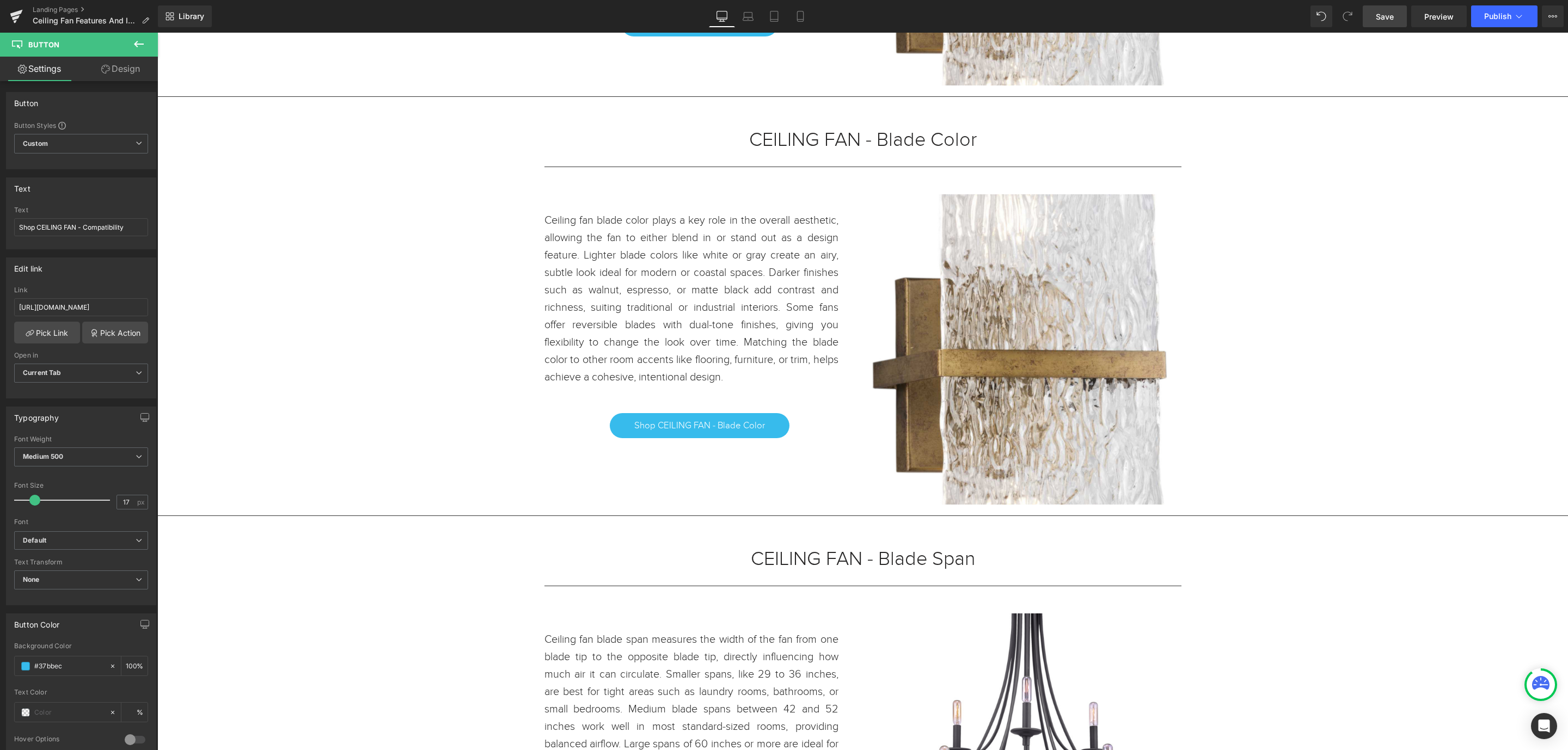
scroll to position [245, 0]
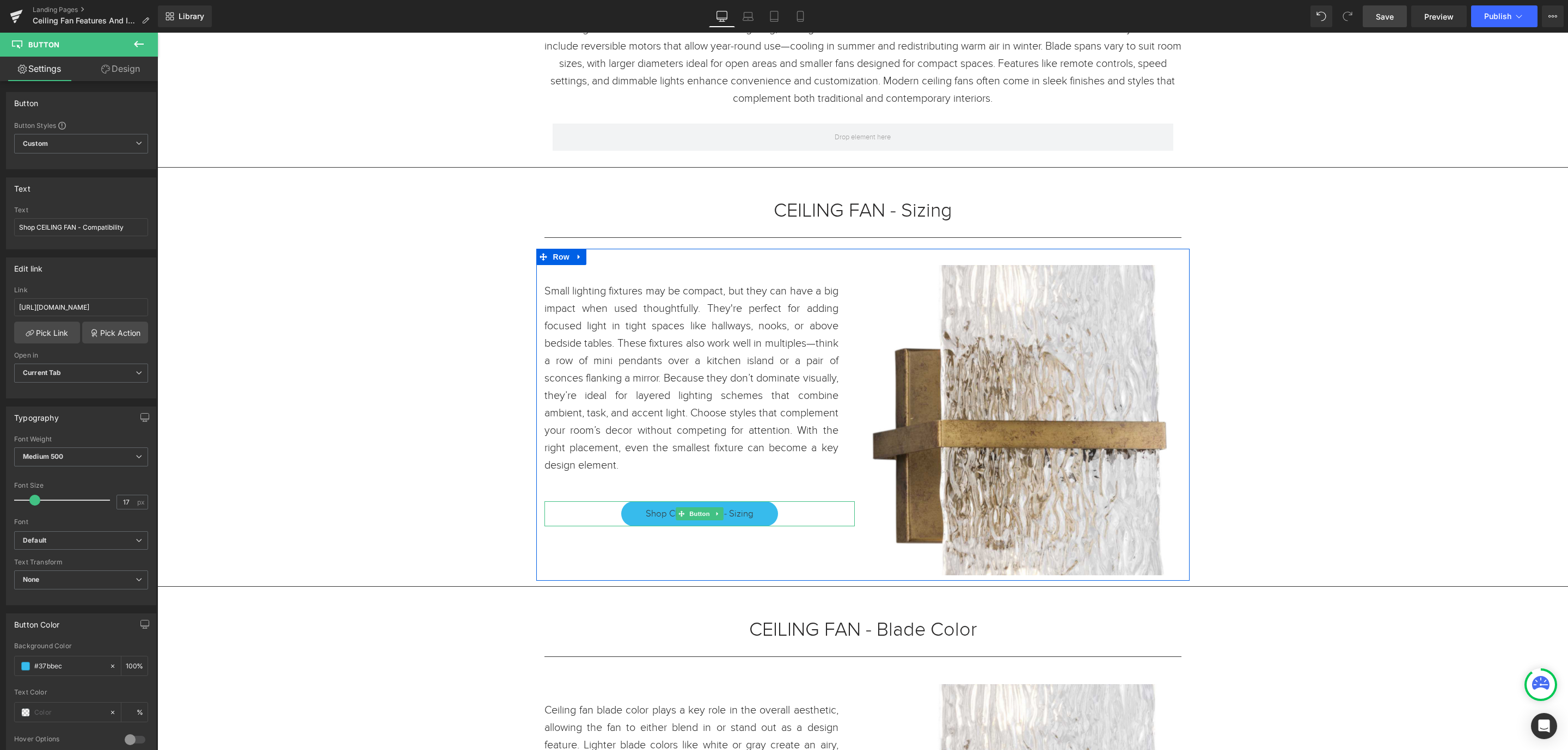
click at [751, 518] on link "Shop CEILING FAN - Sizing" at bounding box center [699, 513] width 157 height 25
drag, startPoint x: 205, startPoint y: 340, endPoint x: 264, endPoint y: 350, distance: 59.8
click at [103, 312] on input "https://www.urbanambiance.com/collections/ceiling-fans-sizing" at bounding box center [81, 307] width 134 height 18
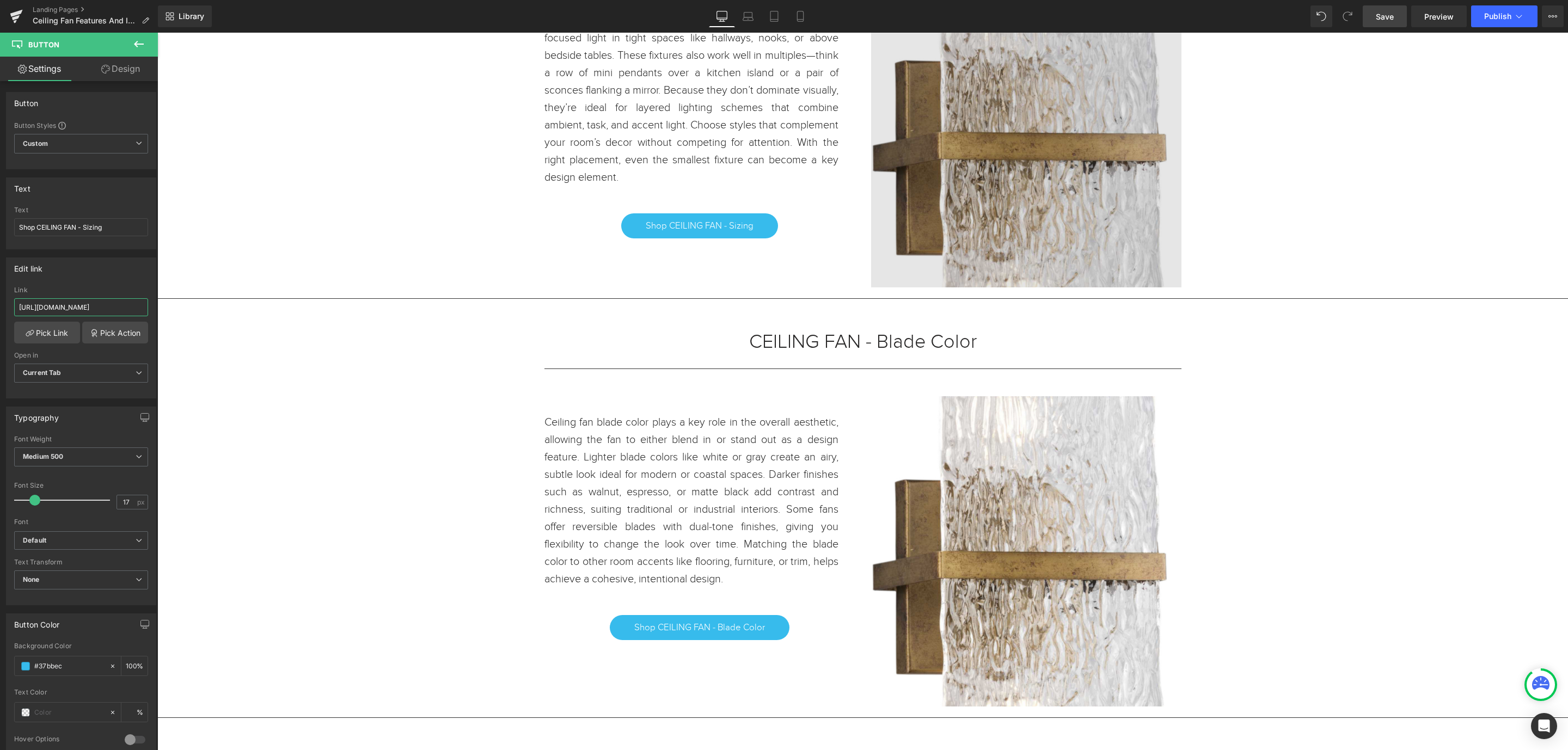
scroll to position [653, 0]
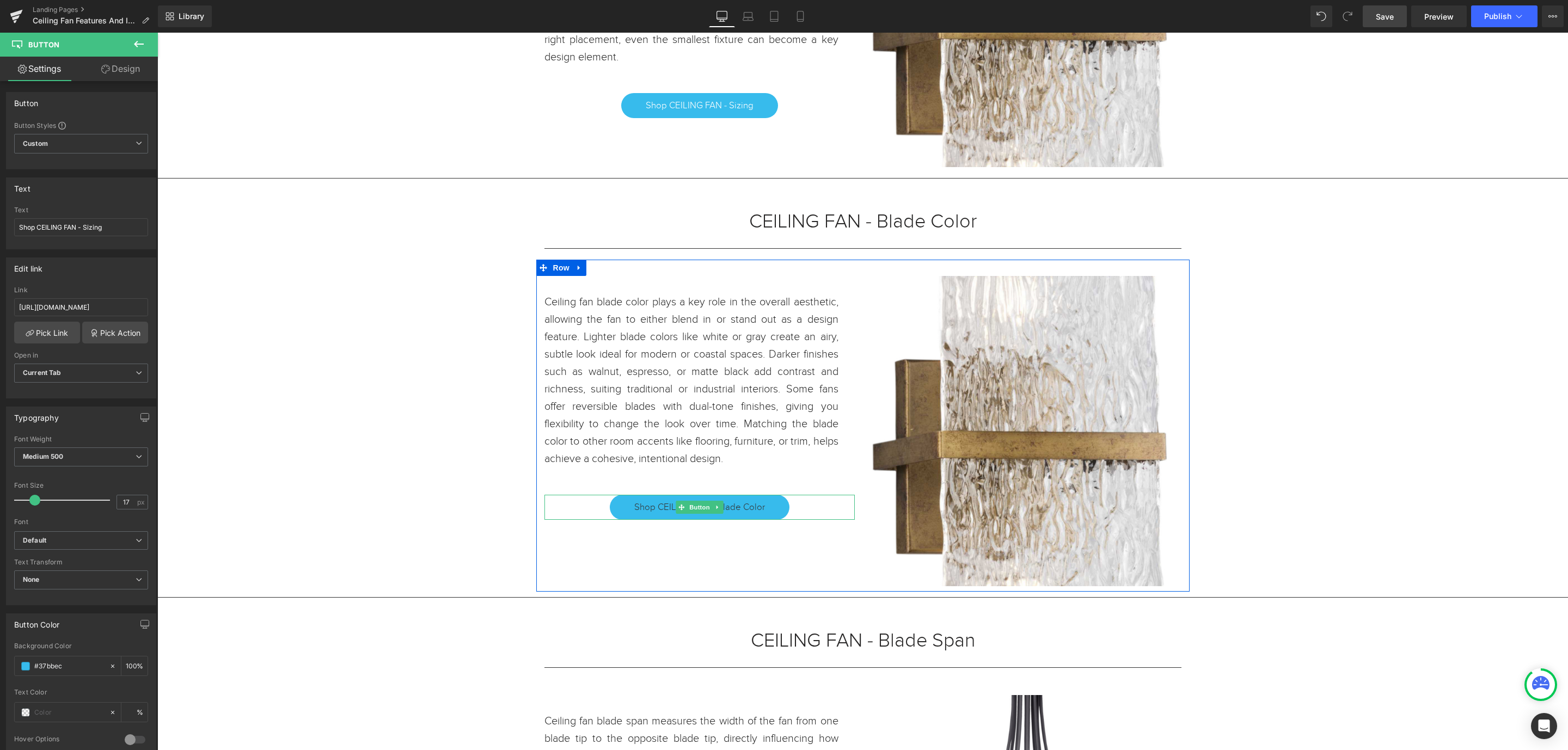
click at [765, 509] on link "Shop CEILING FAN - Blade Color" at bounding box center [699, 507] width 180 height 25
drag, startPoint x: 236, startPoint y: 337, endPoint x: 267, endPoint y: 299, distance: 49.0
click at [89, 302] on input "https://www.urbanambiance.com/collections/small-lighting-fixtures" at bounding box center [81, 307] width 134 height 18
drag, startPoint x: 228, startPoint y: 343, endPoint x: 309, endPoint y: 306, distance: 89.1
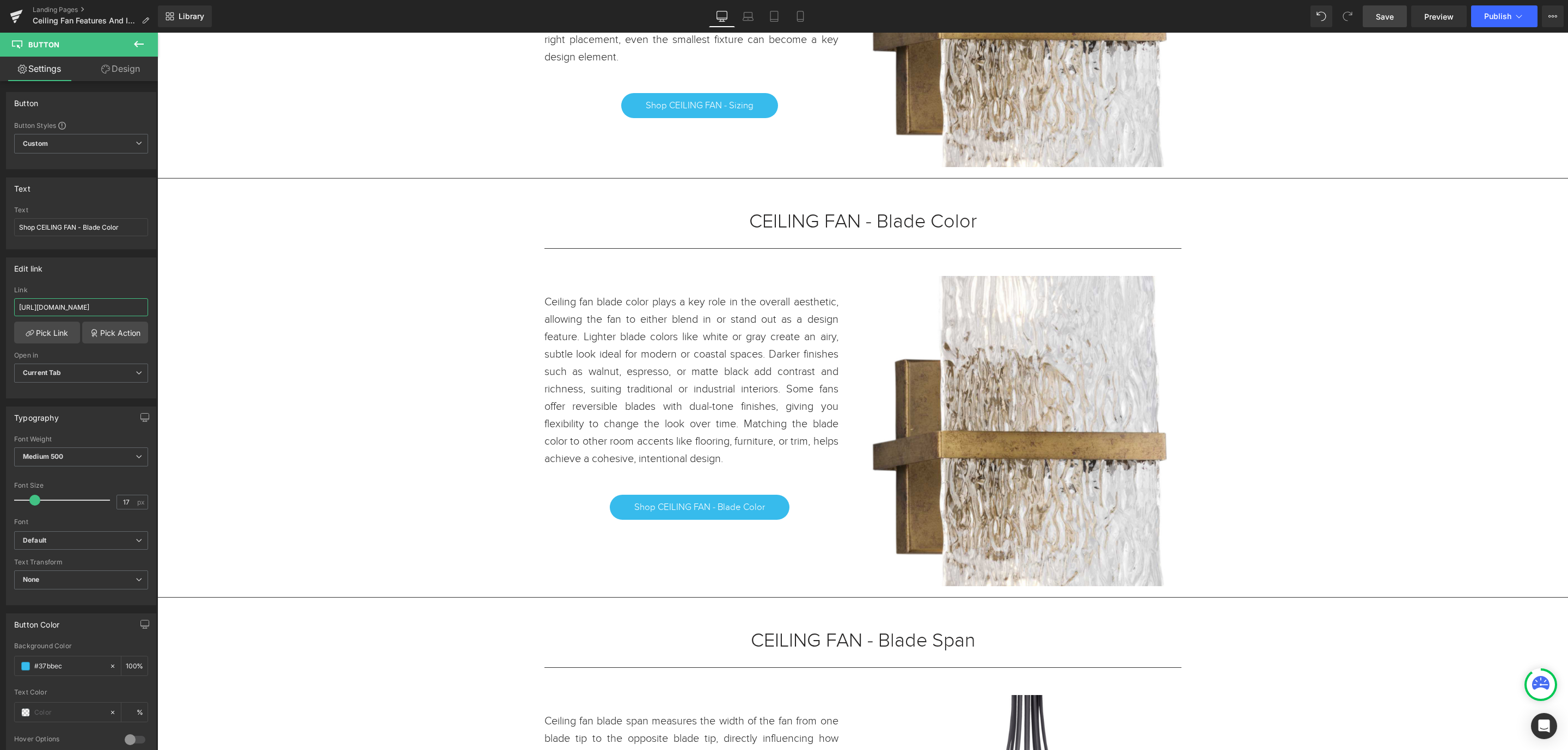
scroll to position [0, 0]
click at [130, 308] on input "https://www.urbanambiance.com/collections/" at bounding box center [81, 307] width 134 height 18
paste input "ceiling-fan-blade-color"
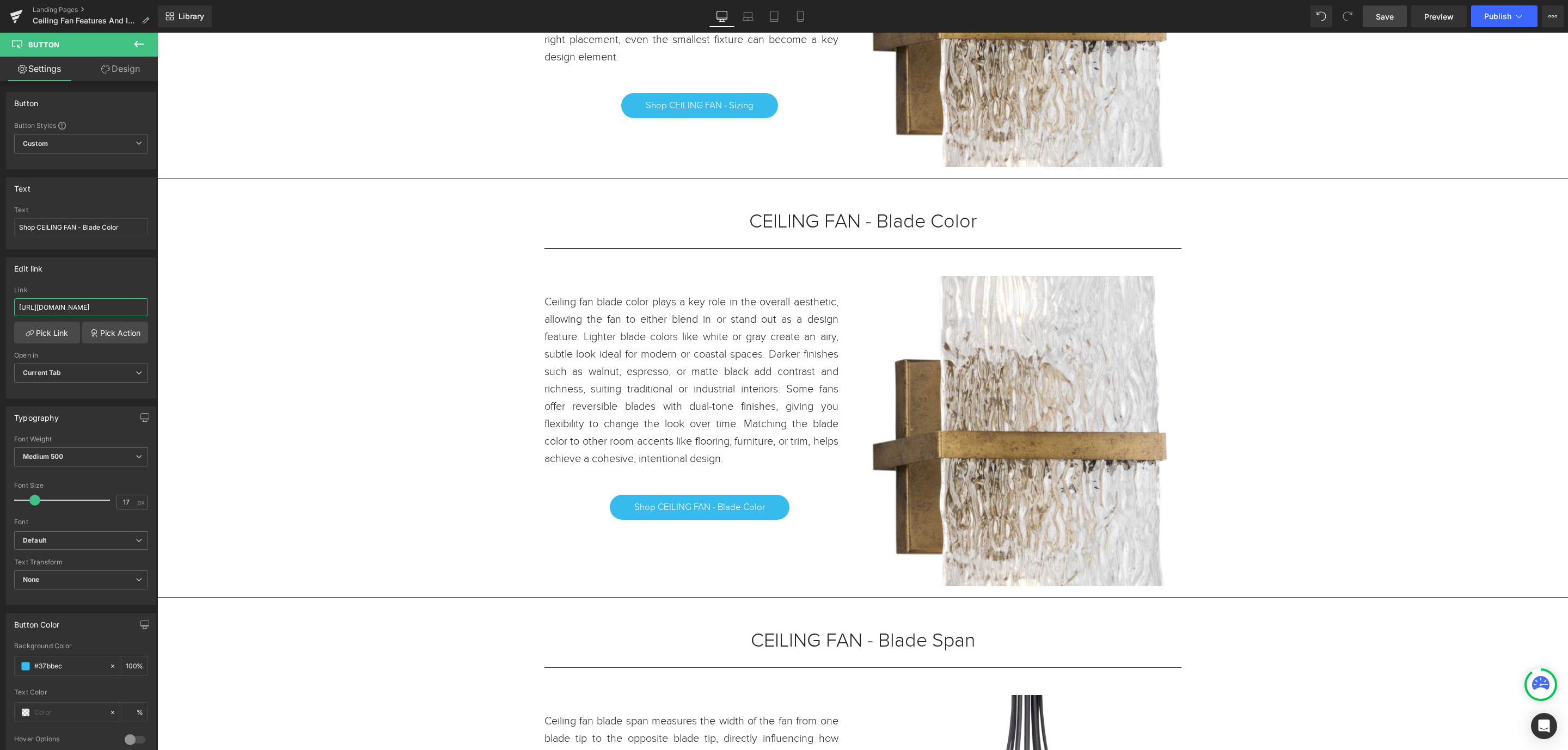
type input "https://www.urbanambiance.com/collections/ceiling-fan-blade-color"
drag, startPoint x: 264, startPoint y: 345, endPoint x: 218, endPoint y: 304, distance: 61.6
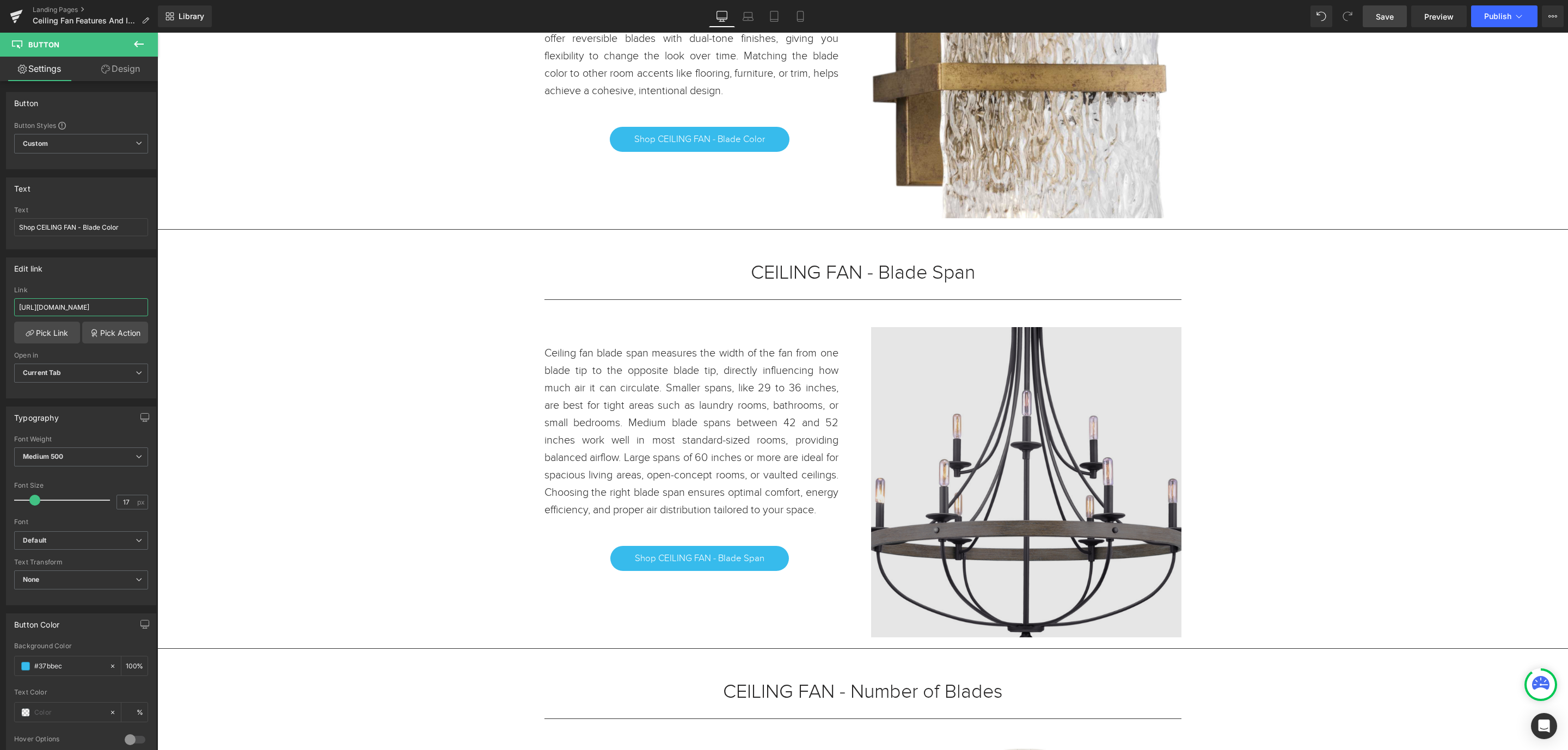
scroll to position [1143, 0]
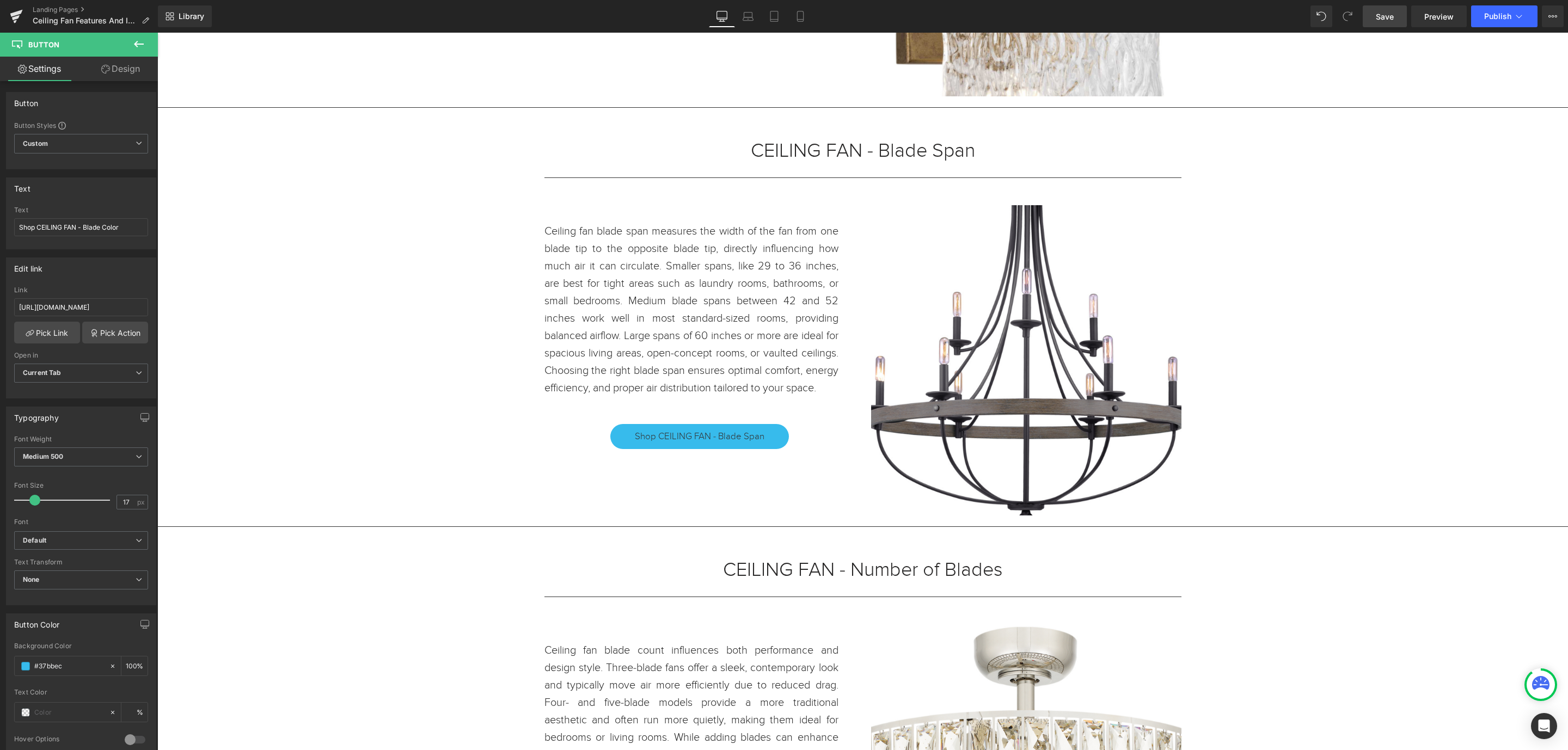
click at [752, 443] on span "Shop CEILING FAN - Blade Span" at bounding box center [699, 436] width 130 height 13
drag, startPoint x: 249, startPoint y: 341, endPoint x: 262, endPoint y: 293, distance: 49.7
click at [124, 309] on input "https://www.urbanambiance.com/collections/large-lighting-fixtures" at bounding box center [81, 307] width 134 height 18
drag, startPoint x: 139, startPoint y: 308, endPoint x: 66, endPoint y: 307, distance: 73.0
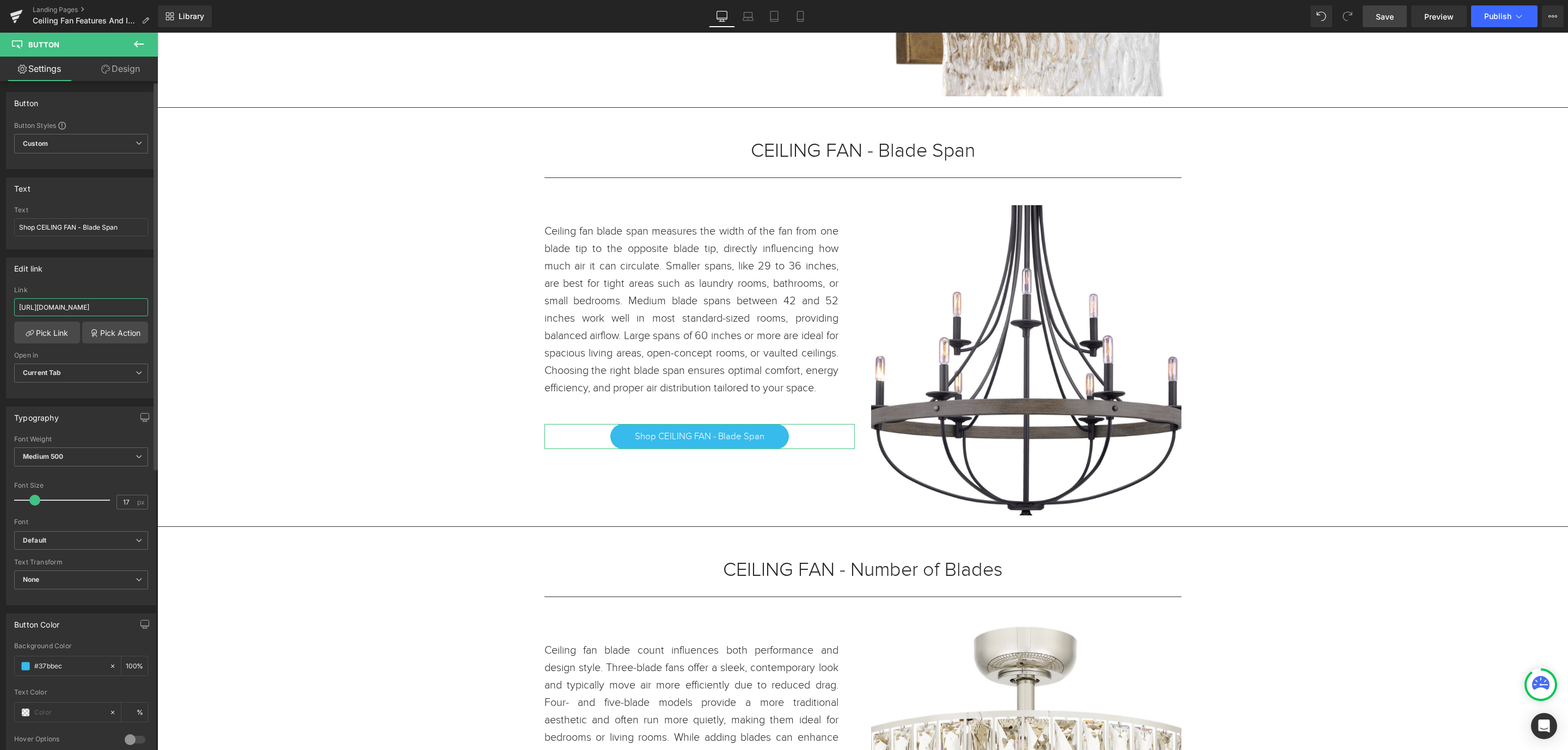
click at [66, 307] on input "https://www.urbanambiance.com/collections/large-lighting-fixtures" at bounding box center [81, 307] width 134 height 18
type input "https://www.urbanambiance.com/collections/ceiling-fans-blade-span"
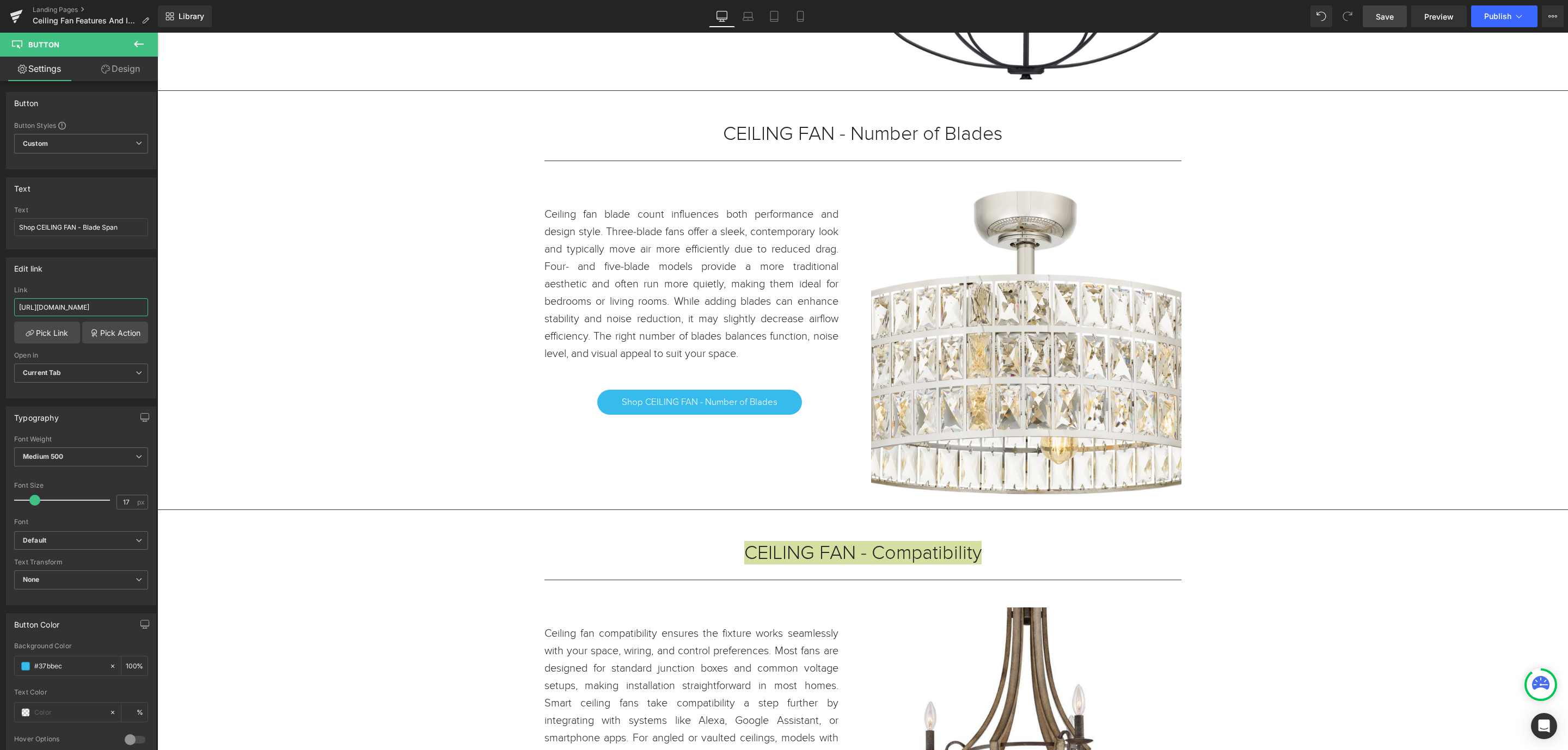
scroll to position [1714, 0]
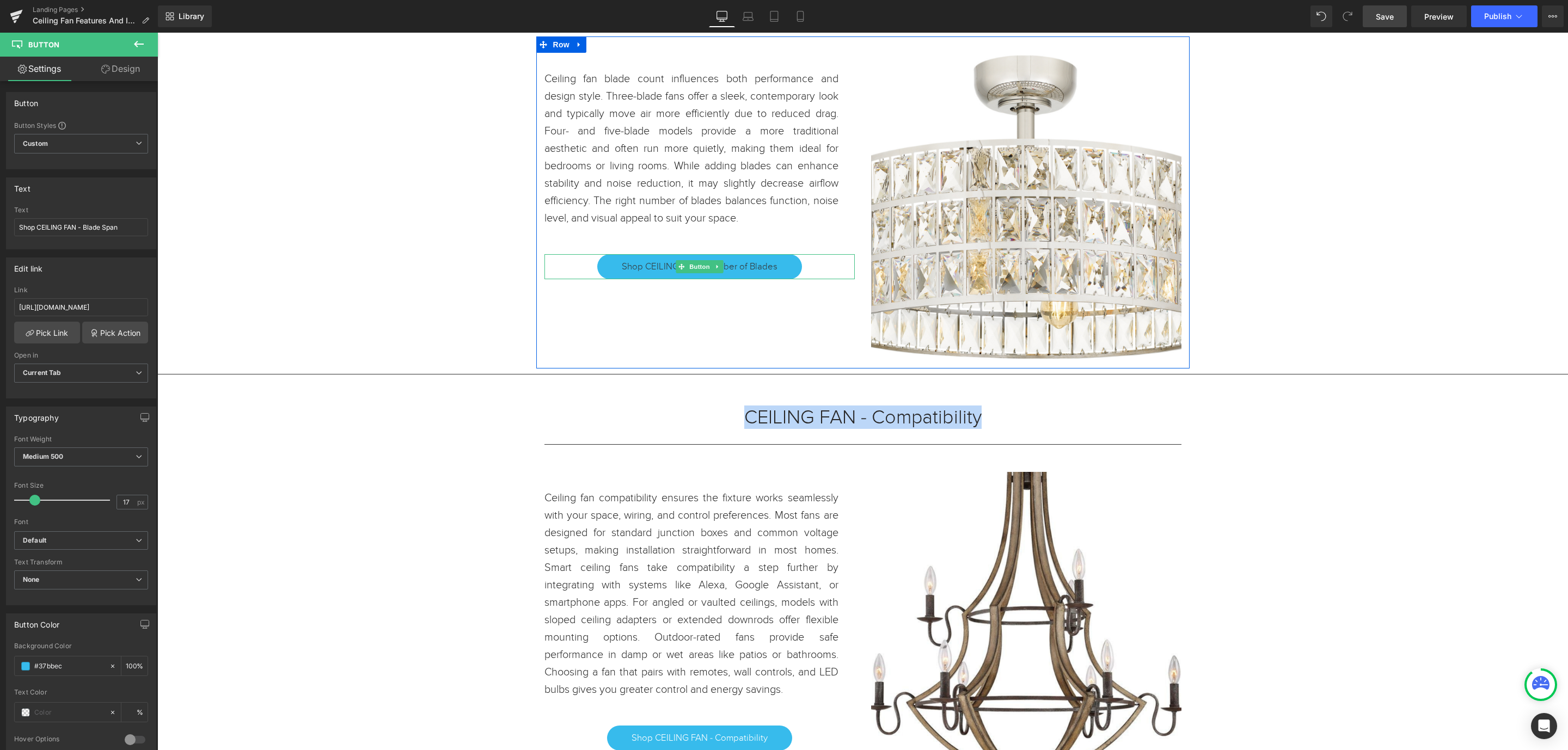
click at [760, 272] on span "Shop CEILING FAN - Number of Blades" at bounding box center [700, 266] width 156 height 13
click at [767, 270] on span "Shop CEILING FAN - Number of Blades" at bounding box center [700, 266] width 156 height 13
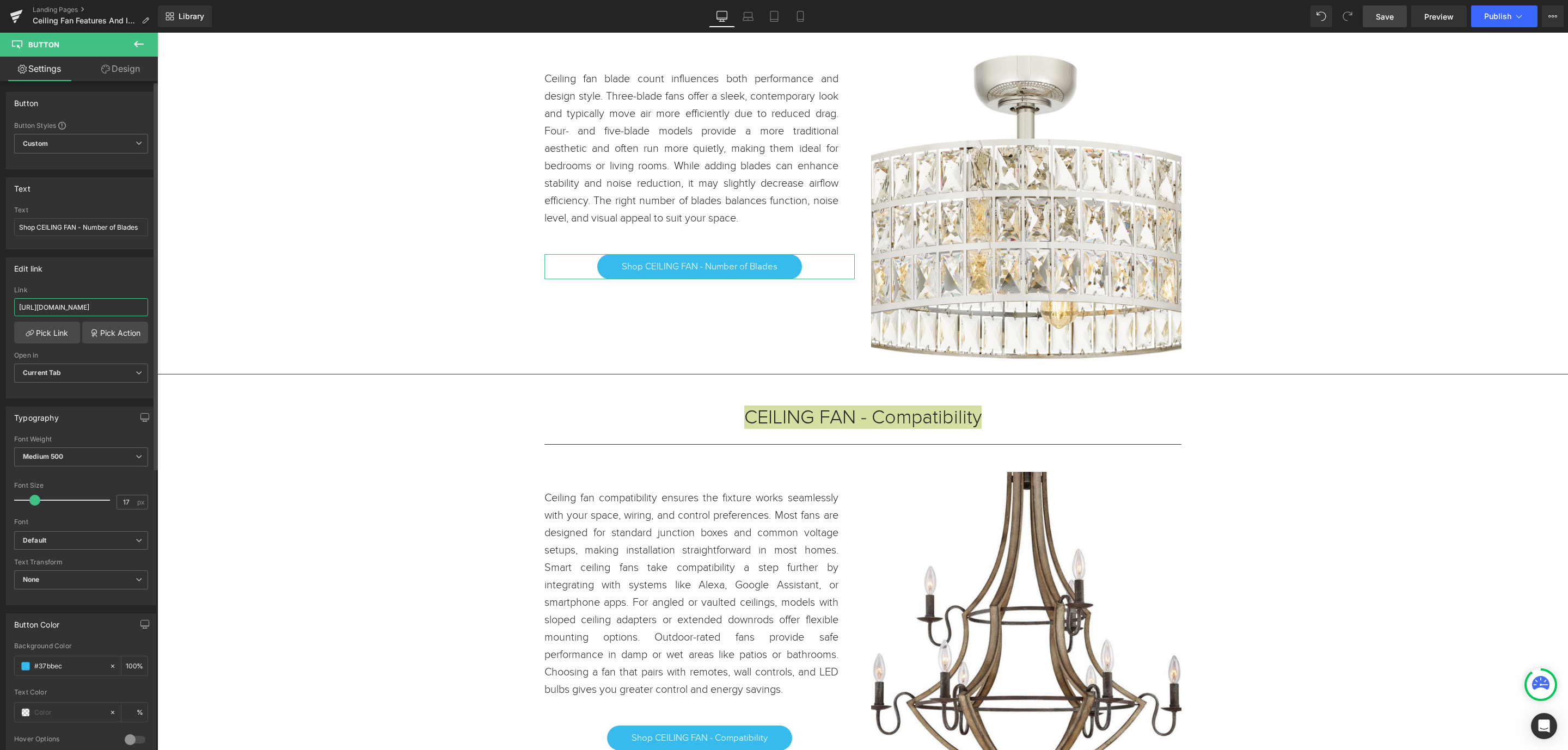
click at [105, 310] on input "https://www.urbanambiance.com/collections/lighting-fixtures-for-low-ceilings" at bounding box center [81, 307] width 134 height 18
drag, startPoint x: 262, startPoint y: 343, endPoint x: 251, endPoint y: 310, distance: 34.8
click at [133, 312] on input "https://www.urbanambiance.com/collections/lighting-fixtures-for-low-ceilings" at bounding box center [81, 307] width 134 height 18
drag, startPoint x: 139, startPoint y: 312, endPoint x: 41, endPoint y: 310, distance: 98.0
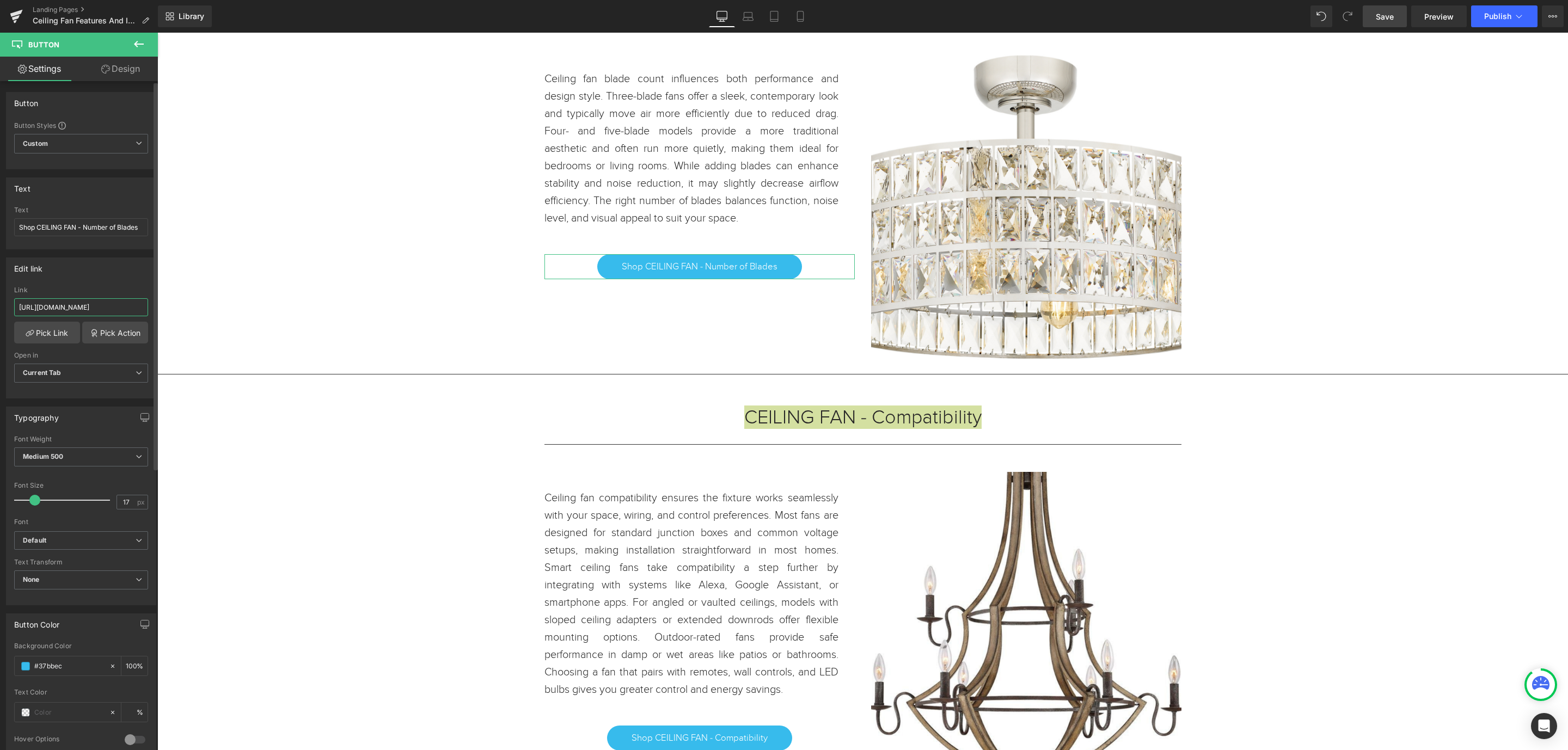
click at [41, 310] on input "https://www.urbanambiance.com/collections/lighting-fixtures-for-low-ceilings" at bounding box center [81, 307] width 134 height 18
paste input "ceiling-fan-number-of-blades"
type input "https://www.urbanambiance.com/collections/ceiling-fan-number-of-blades"
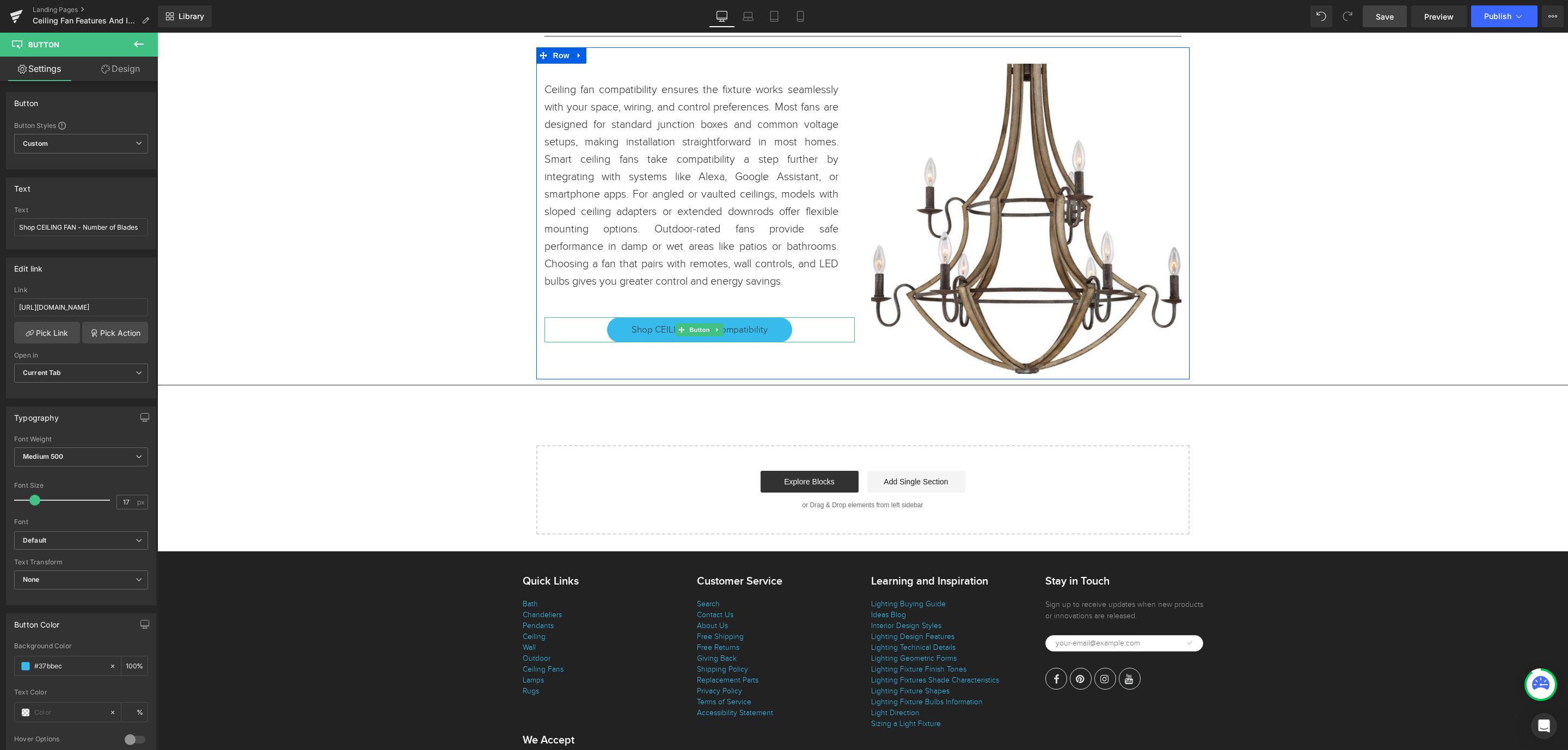
click at [771, 341] on link "Shop CEILING FAN - Compatibility" at bounding box center [699, 329] width 185 height 25
drag, startPoint x: 271, startPoint y: 343, endPoint x: 321, endPoint y: 309, distance: 60.5
click at [102, 308] on input "https://www.urbanambiance.com/collections/lighting-fixtures-for-high-ceilings" at bounding box center [81, 307] width 134 height 18
drag, startPoint x: 139, startPoint y: 310, endPoint x: 38, endPoint y: 312, distance: 101.0
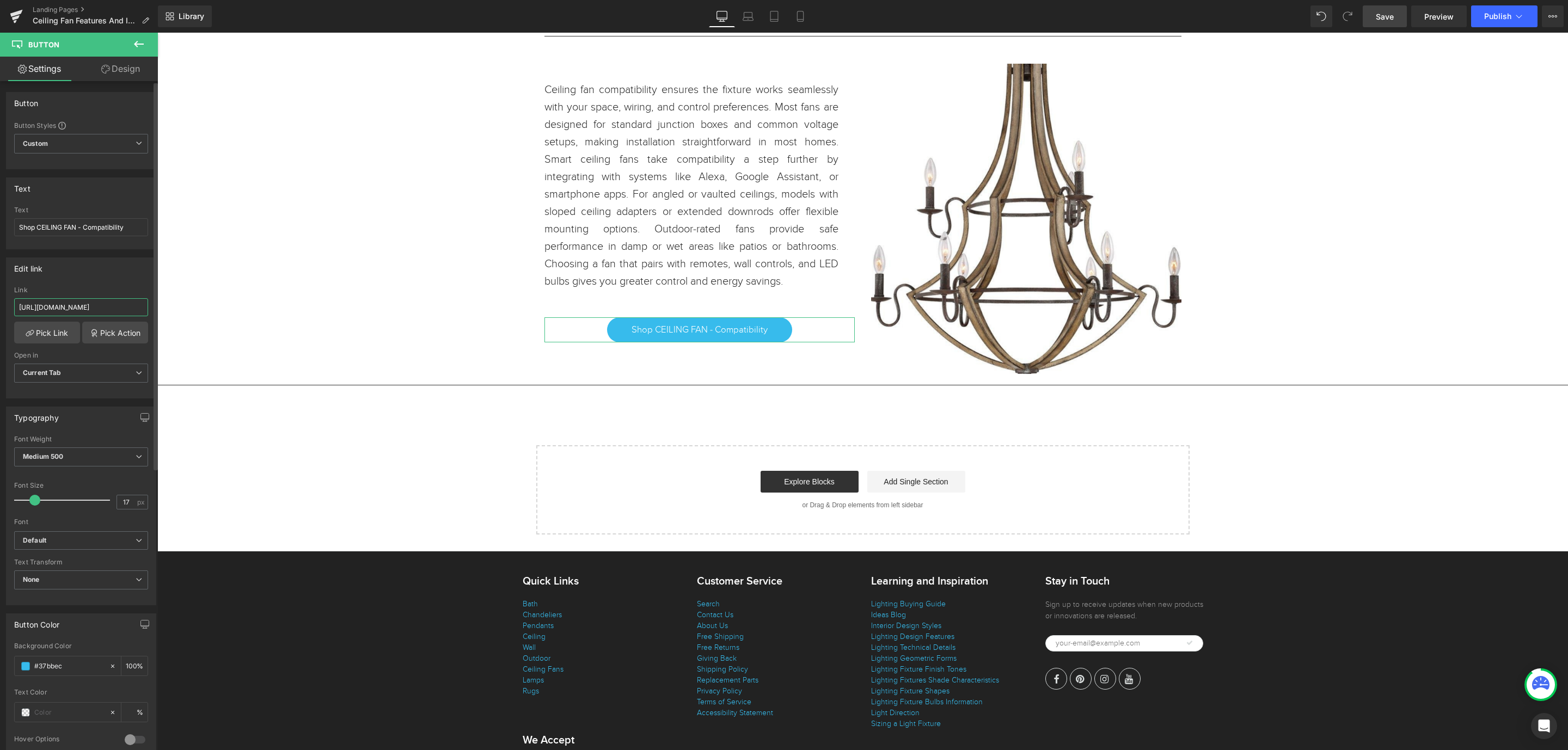
click at [38, 312] on input "https://www.urbanambiance.com/collections/lighting-fixtures-for-high-ceilings" at bounding box center [81, 307] width 134 height 18
type input "https://www.urbanambiance.com/collections/ceiling-fan-compatibility"
click at [1390, 22] on span "Save" at bounding box center [1385, 16] width 18 height 11
